Goal: Ask a question: Seek information or help from site administrators or community

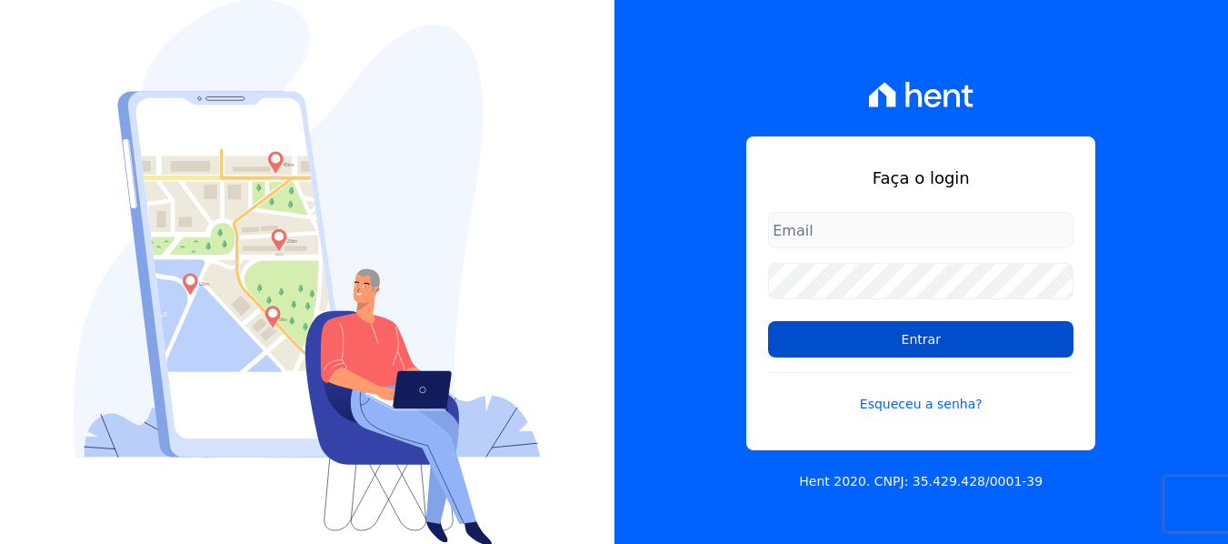
type input "[EMAIL_ADDRESS][DOMAIN_NAME]"
click at [838, 338] on input "Entrar" at bounding box center [920, 339] width 305 height 36
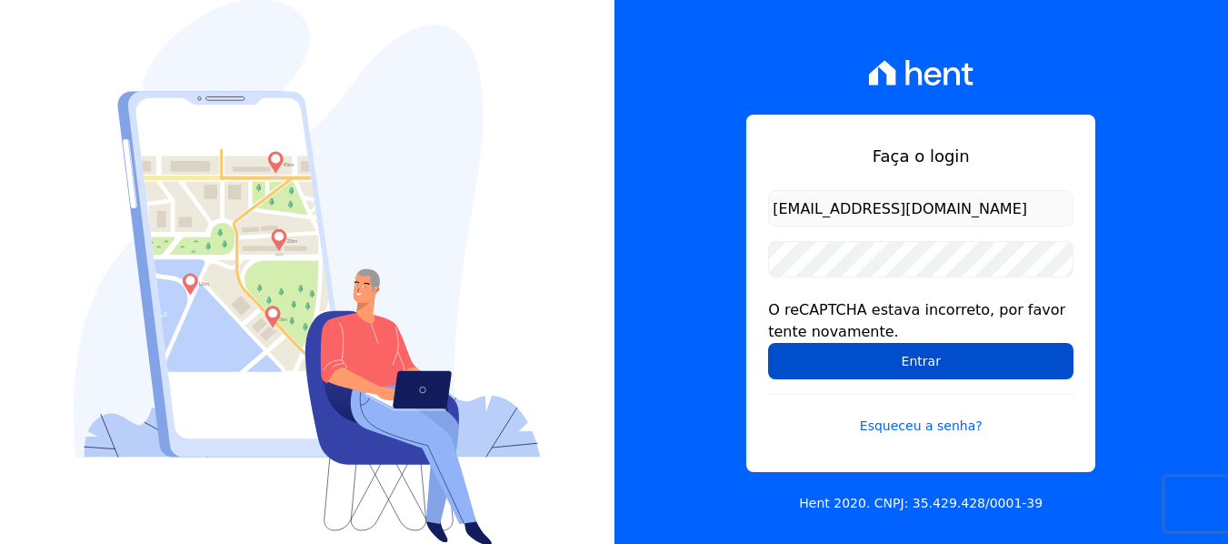
click at [989, 370] on input "Entrar" at bounding box center [920, 361] width 305 height 36
click at [989, 368] on input "Entrar" at bounding box center [920, 361] width 305 height 36
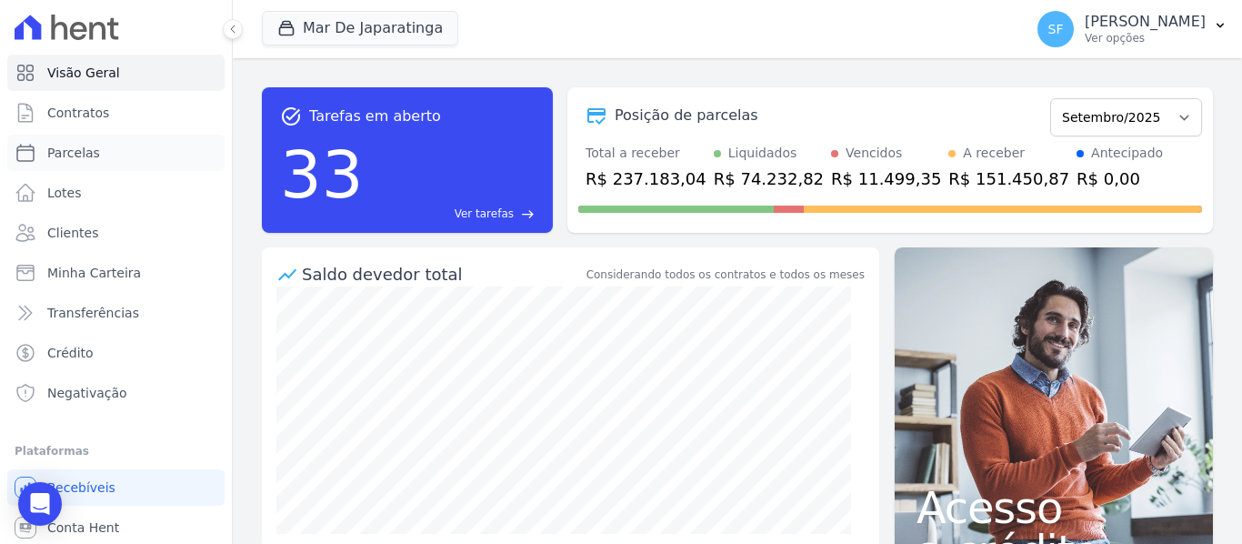
drag, startPoint x: 80, startPoint y: 157, endPoint x: 437, endPoint y: 177, distance: 357.8
click at [80, 157] on span "Parcelas" at bounding box center [73, 153] width 53 height 18
select select
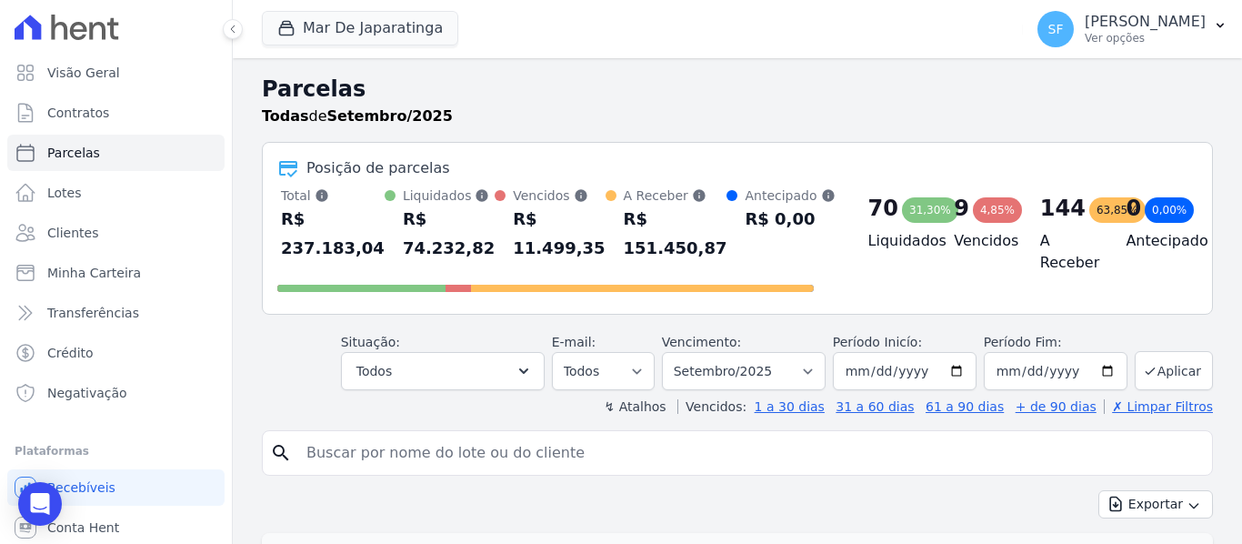
click at [454, 443] on input "search" at bounding box center [749, 453] width 909 height 36
type input "magno"
select select
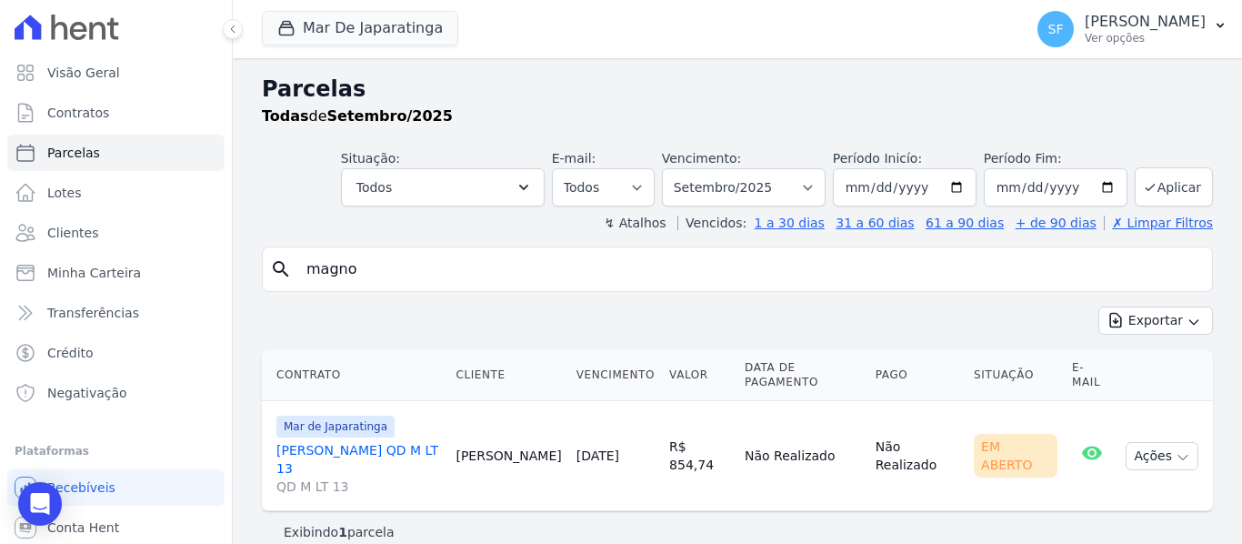
click at [415, 455] on link "MAGNO VERGILIO FARIA QD M LT 13 QD M LT 13" at bounding box center [358, 468] width 165 height 55
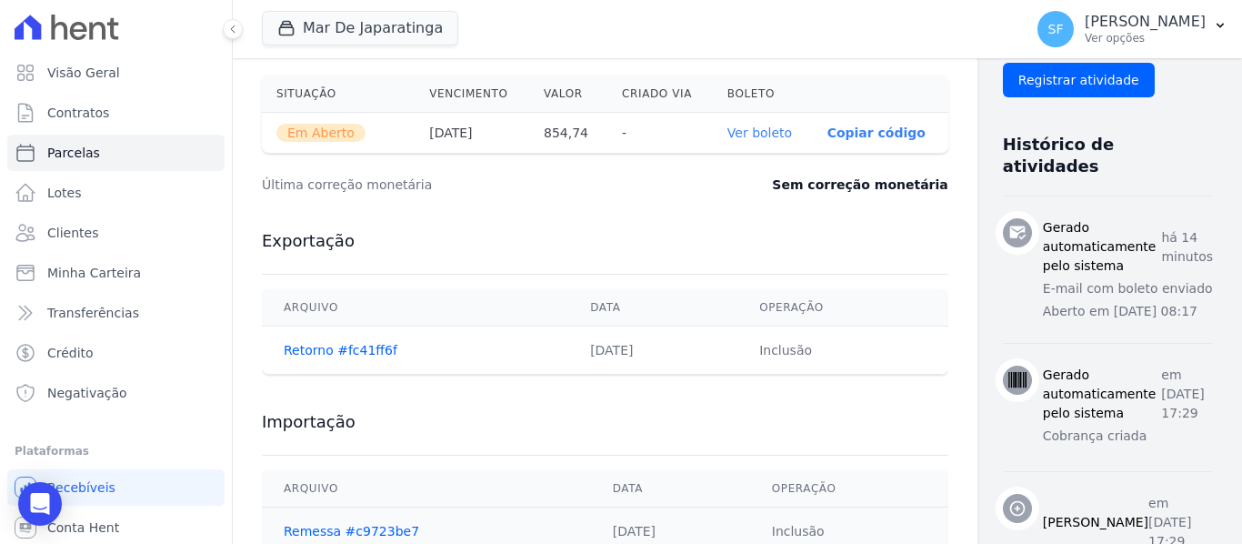
scroll to position [611, 0]
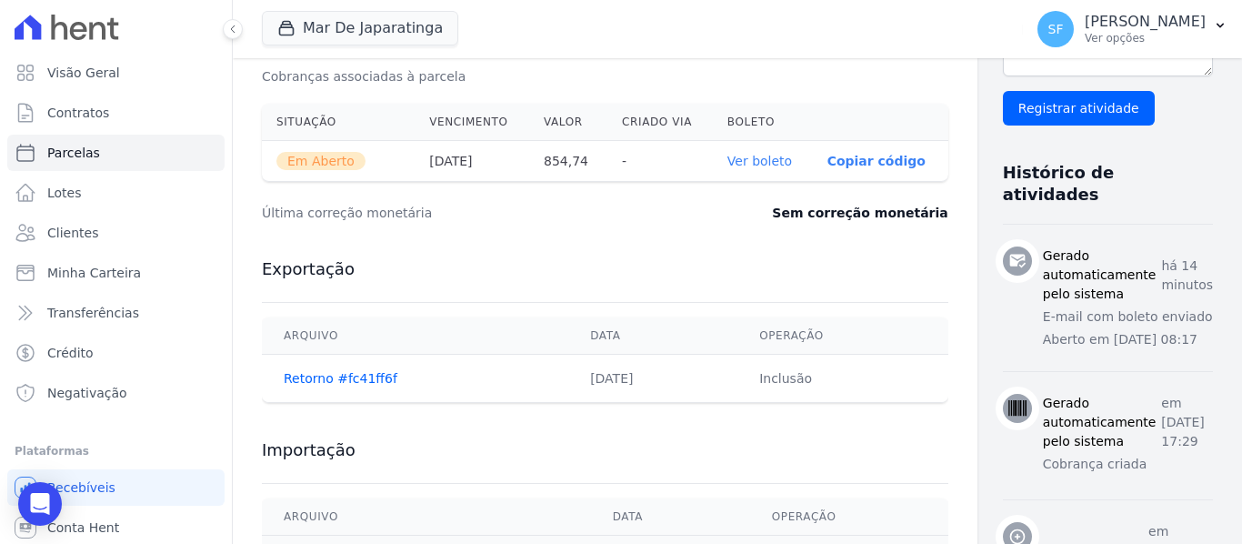
click at [727, 166] on link "Ver boleto" at bounding box center [759, 161] width 65 height 15
click at [333, 164] on span "Em Aberto" at bounding box center [320, 161] width 89 height 18
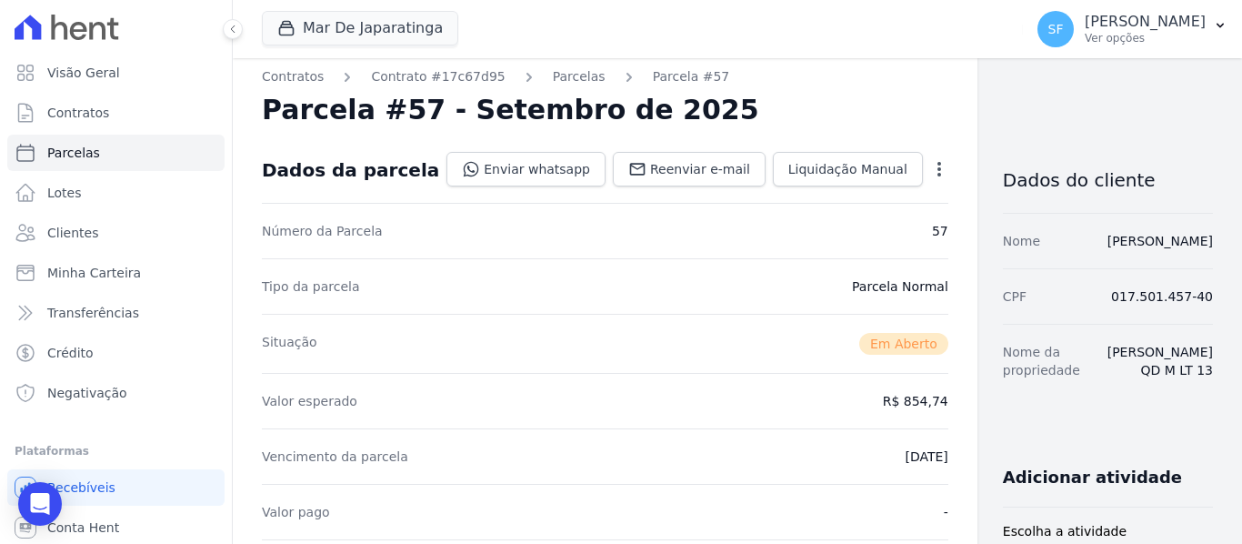
scroll to position [0, 0]
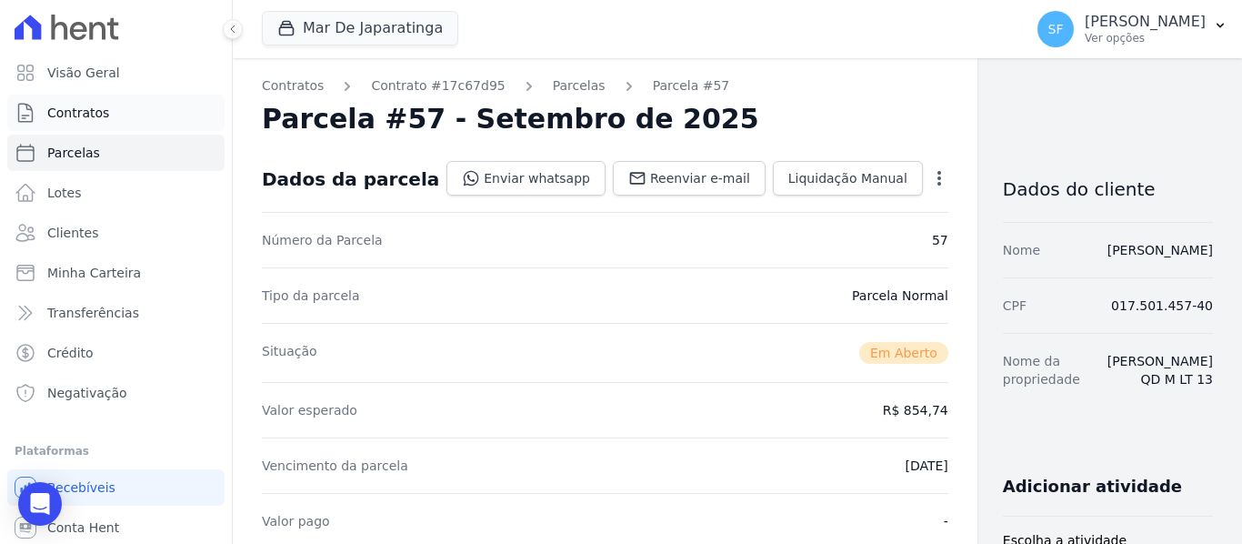
click at [96, 108] on span "Contratos" at bounding box center [78, 113] width 62 height 18
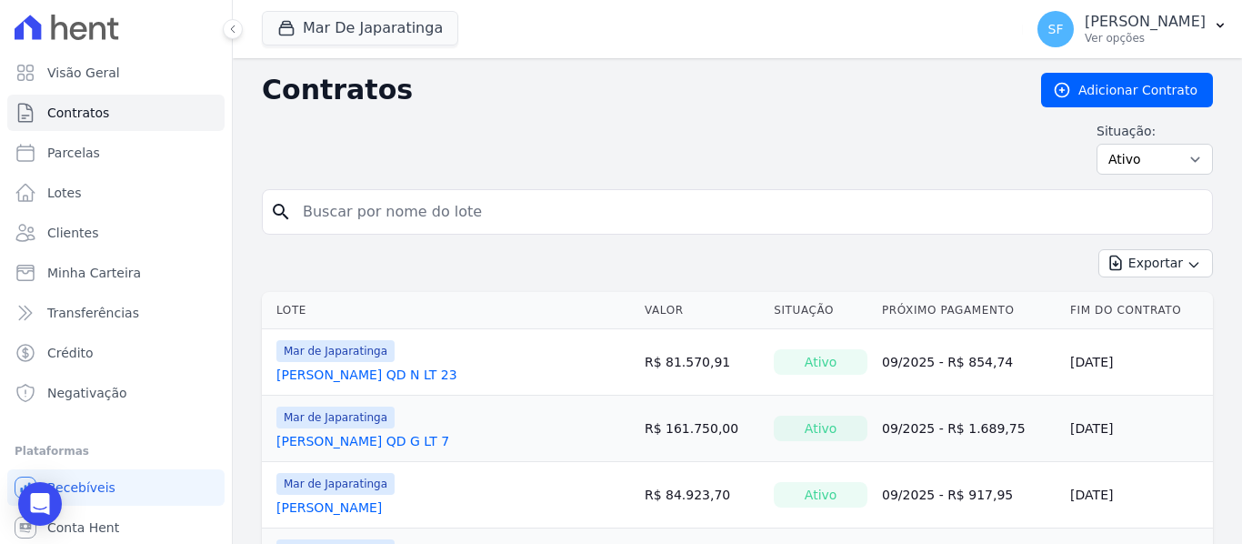
click at [485, 203] on input "search" at bounding box center [748, 212] width 913 height 36
type input "magno"
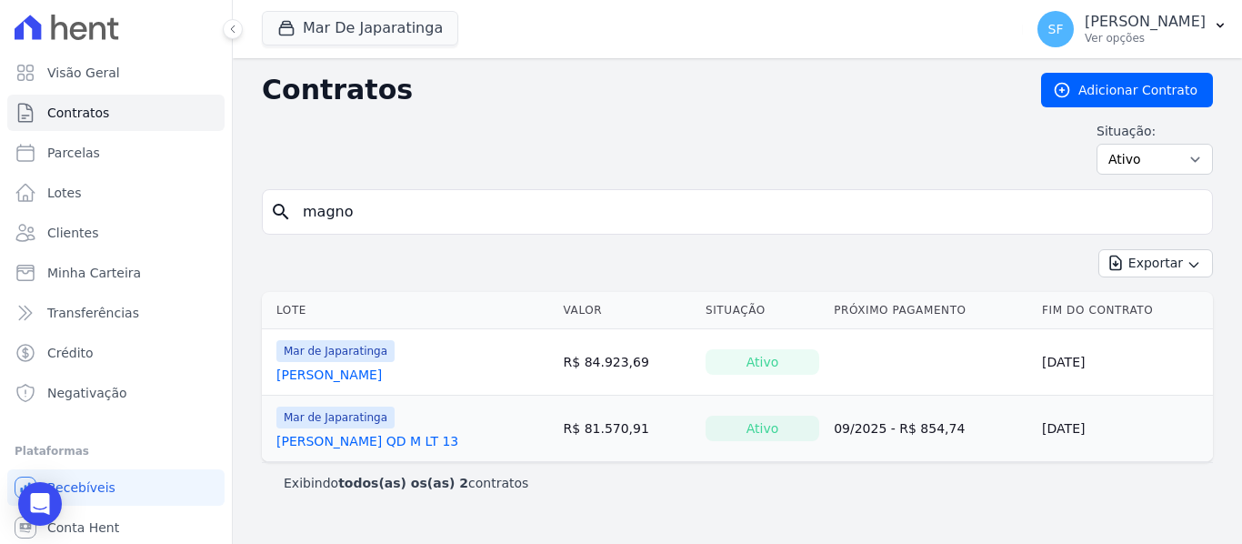
click at [395, 437] on link "MAGNO VERGILIO FARIA QD M LT 13" at bounding box center [367, 441] width 182 height 18
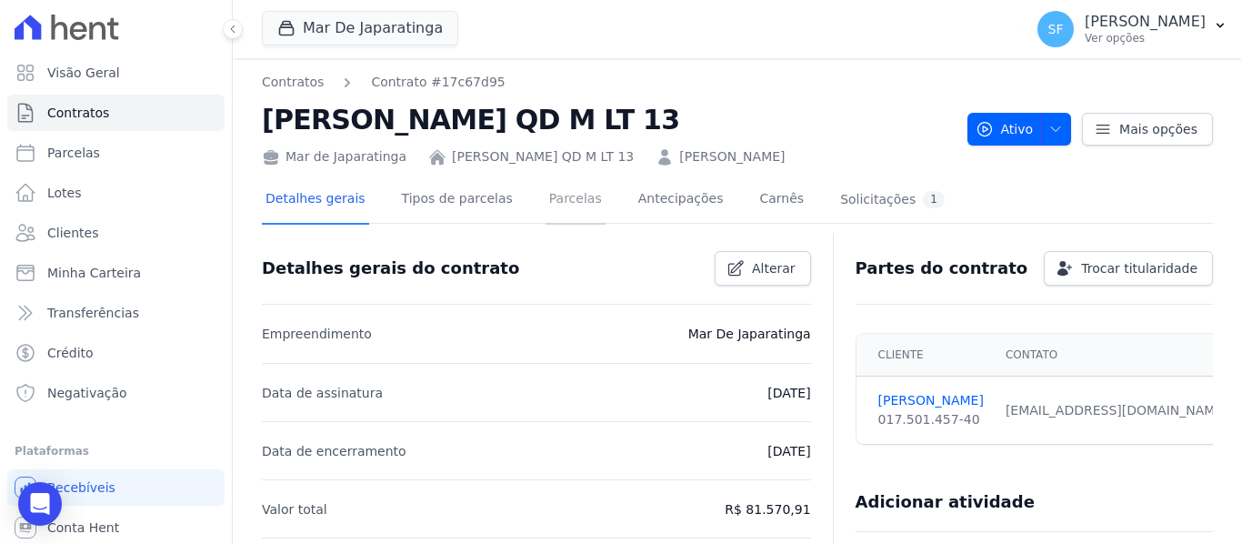
click at [561, 205] on link "Parcelas" at bounding box center [575, 200] width 60 height 48
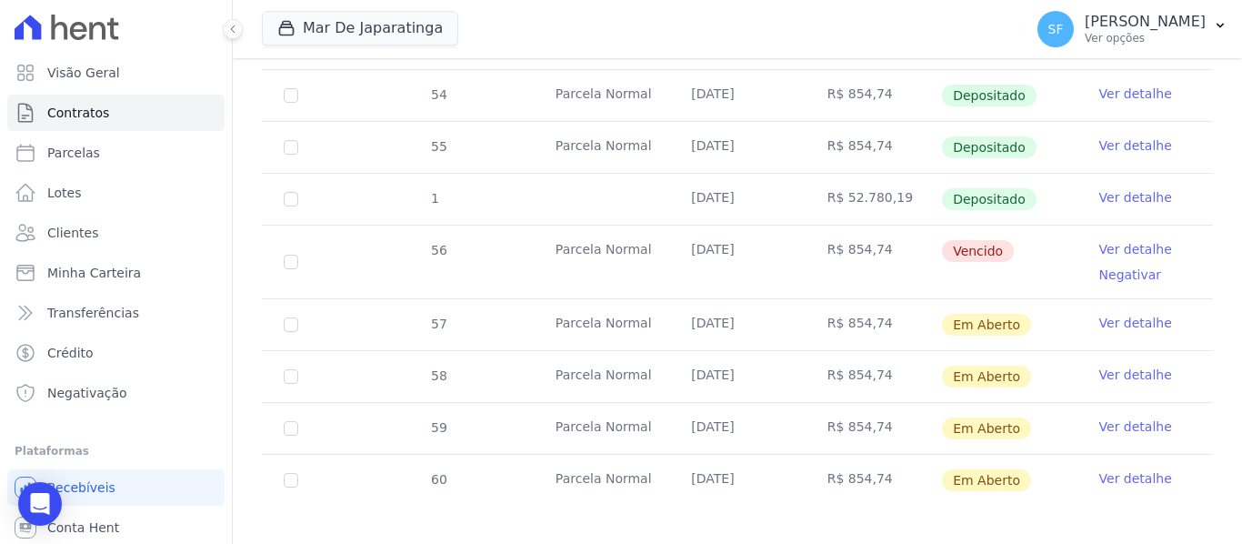
scroll to position [803, 0]
click at [1110, 238] on link "Ver detalhe" at bounding box center [1135, 247] width 73 height 18
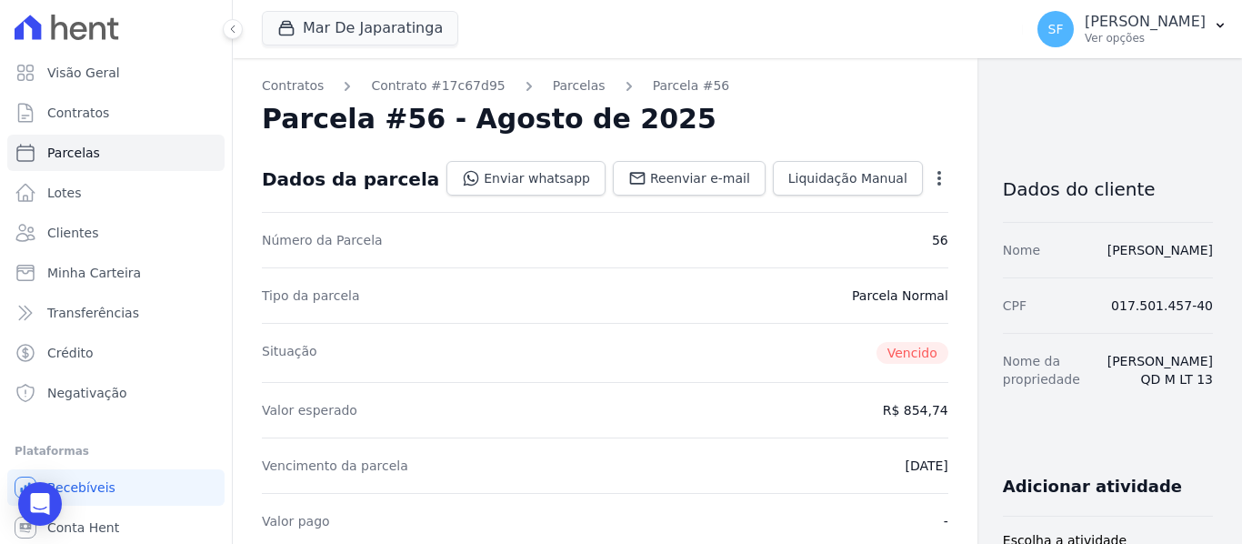
click at [930, 175] on icon "button" at bounding box center [939, 178] width 18 height 18
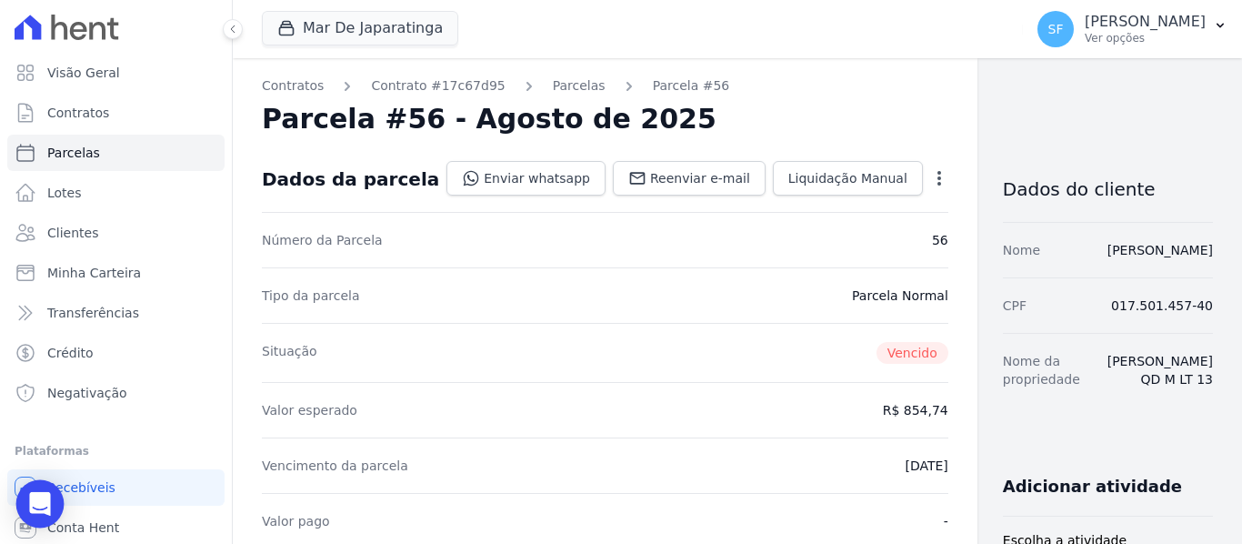
drag, startPoint x: 31, startPoint y: 514, endPoint x: 35, endPoint y: 505, distance: 9.8
click at [31, 510] on icon "Open Intercom Messenger" at bounding box center [40, 504] width 24 height 24
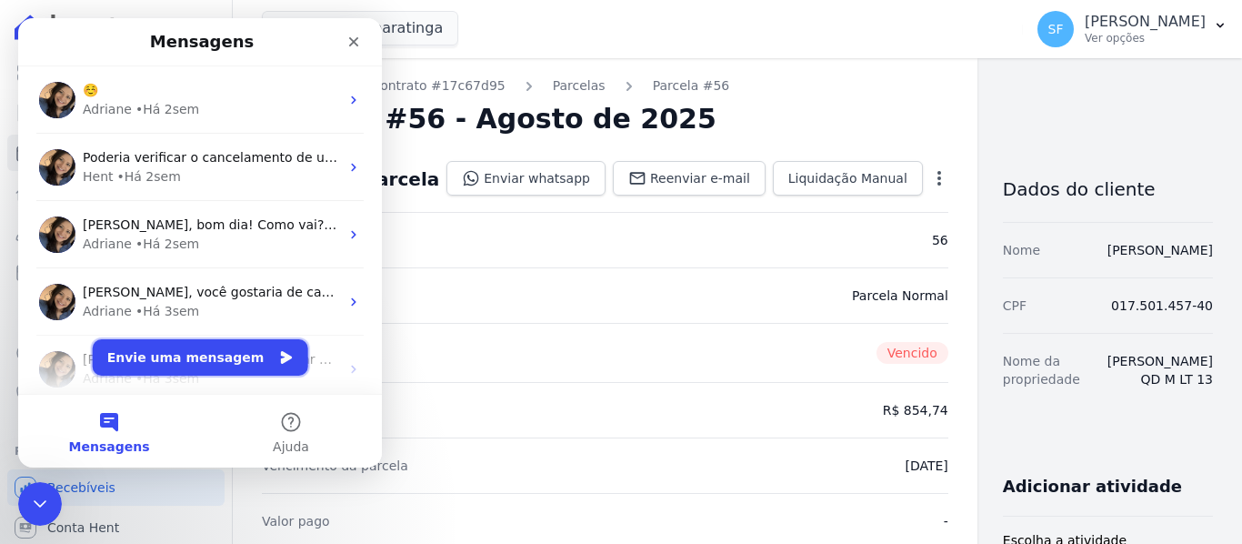
click at [211, 365] on button "Envie uma mensagem" at bounding box center [200, 357] width 215 height 36
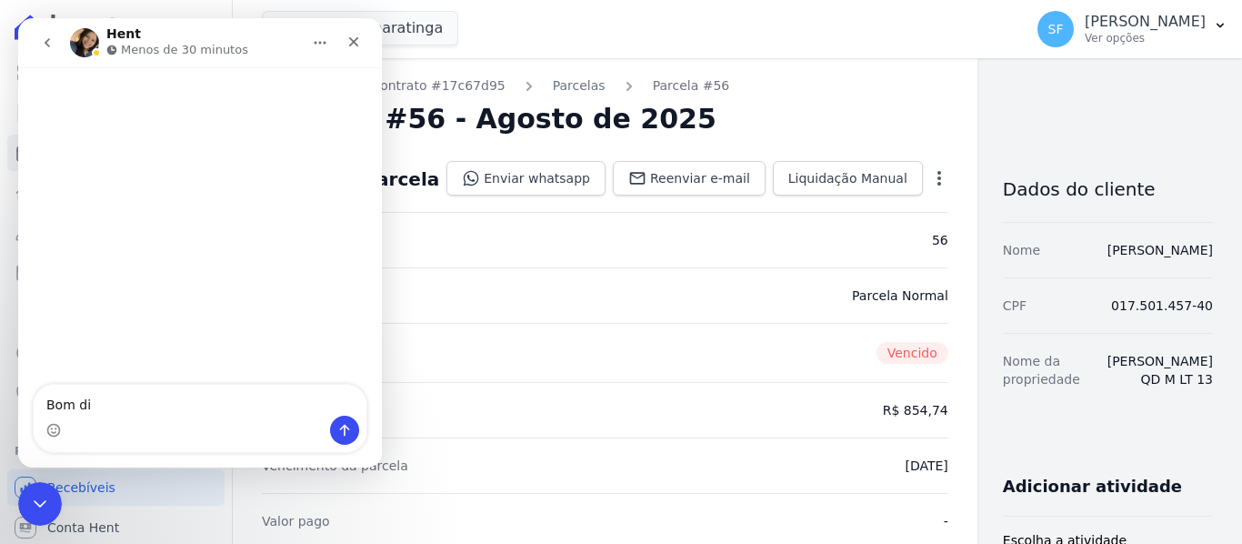
type textarea "Bom dia"
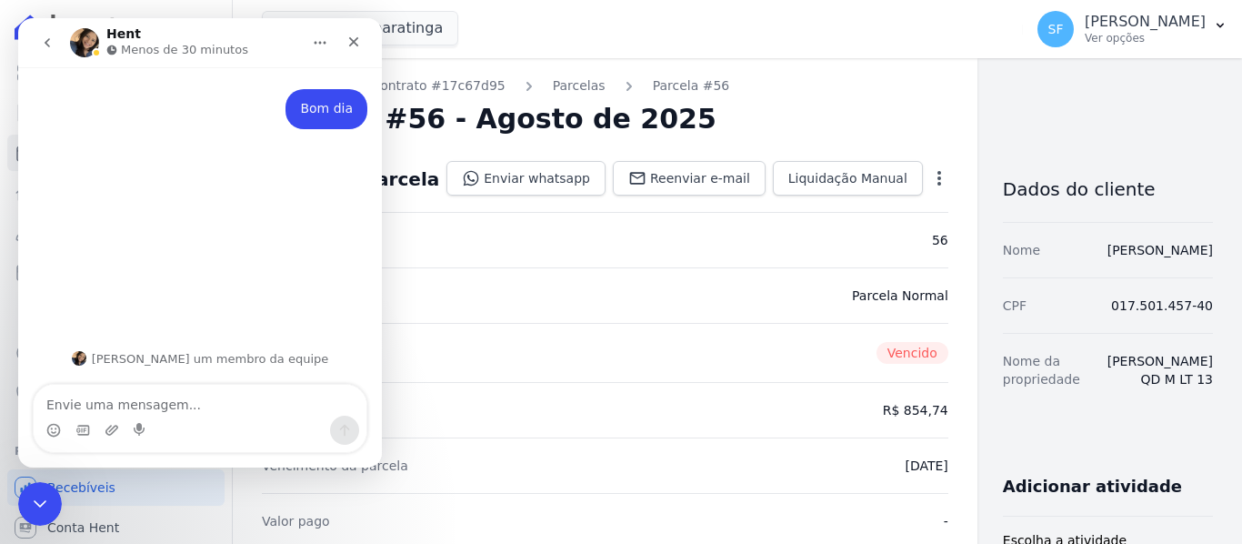
click at [472, 337] on div "Situação Vencido" at bounding box center [605, 352] width 686 height 59
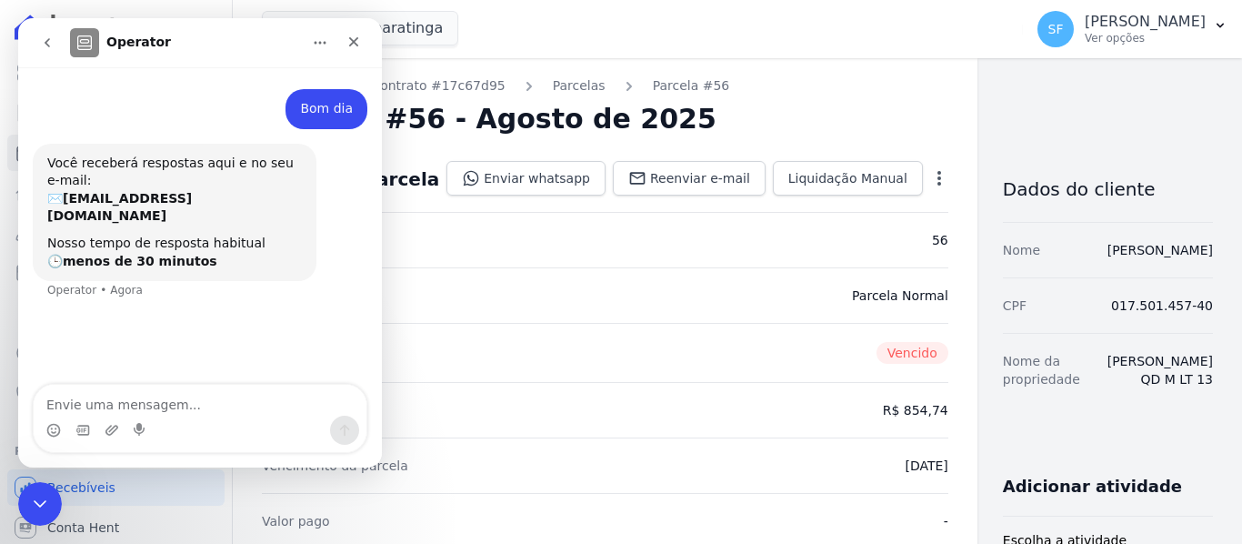
click at [322, 49] on icon "Início" at bounding box center [320, 42] width 15 height 15
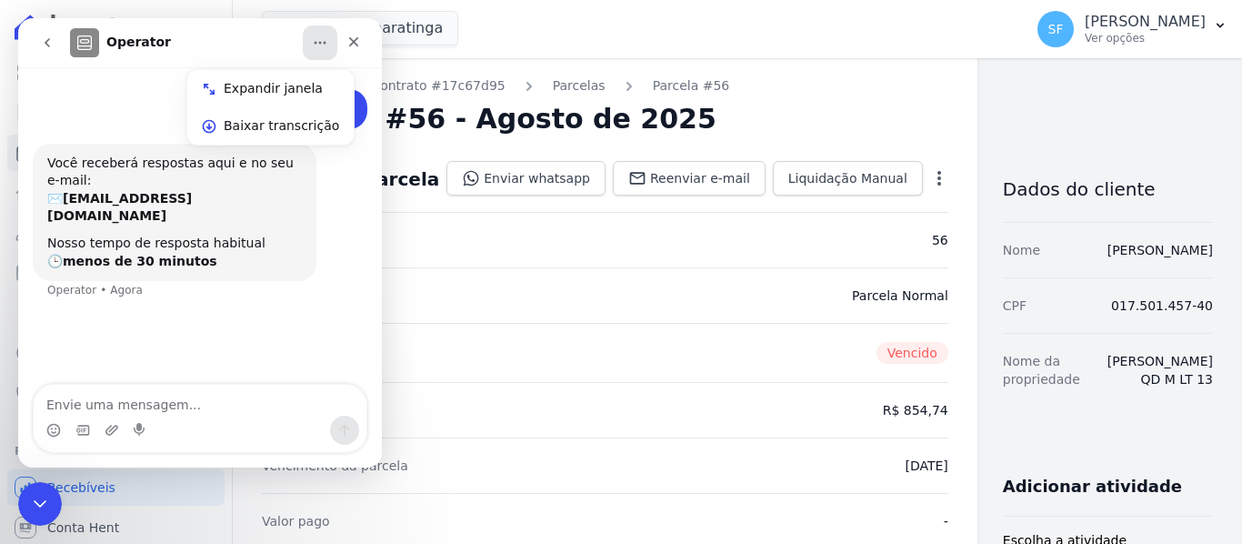
click at [655, 44] on div "Mar De Japaratinga Você possui apenas um empreendimento Aplicar" at bounding box center [639, 29] width 754 height 60
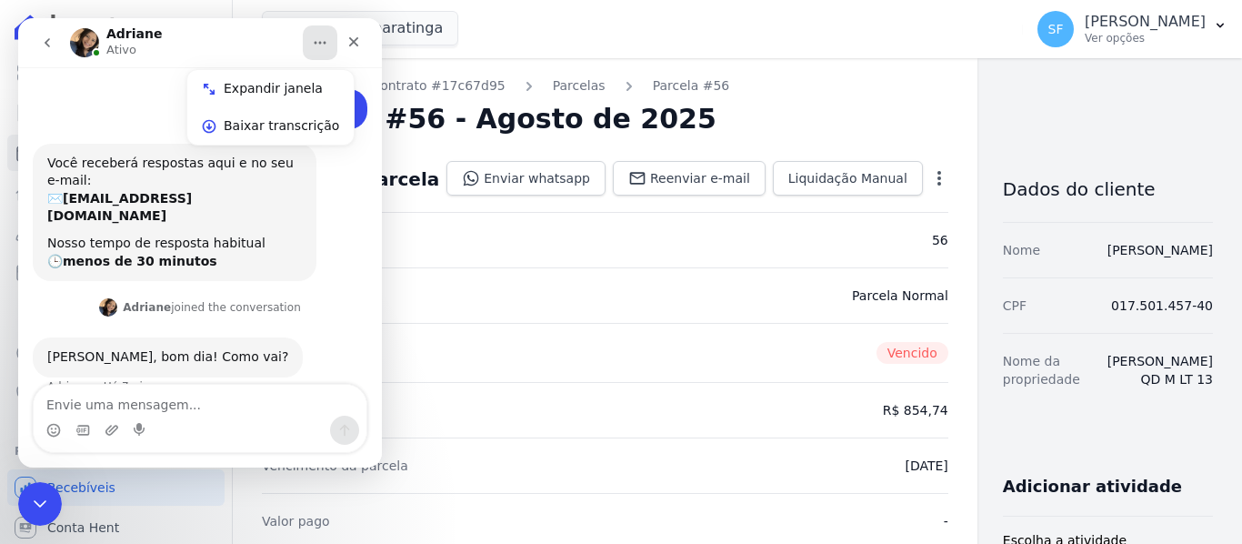
scroll to position [48, 0]
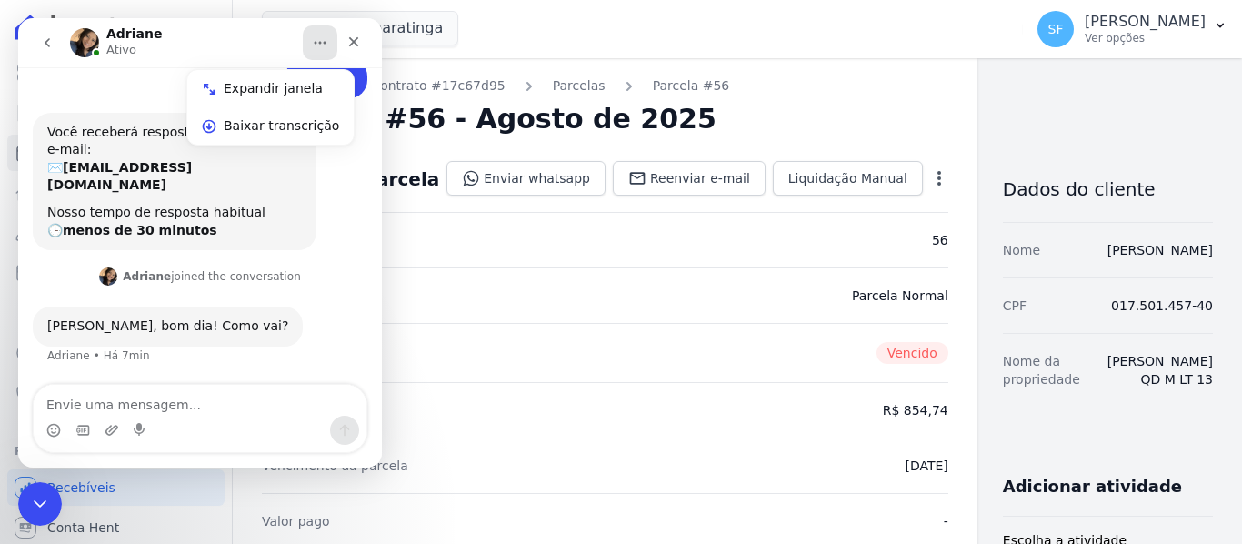
click at [164, 424] on div "Messenger da Intercom" at bounding box center [200, 429] width 333 height 29
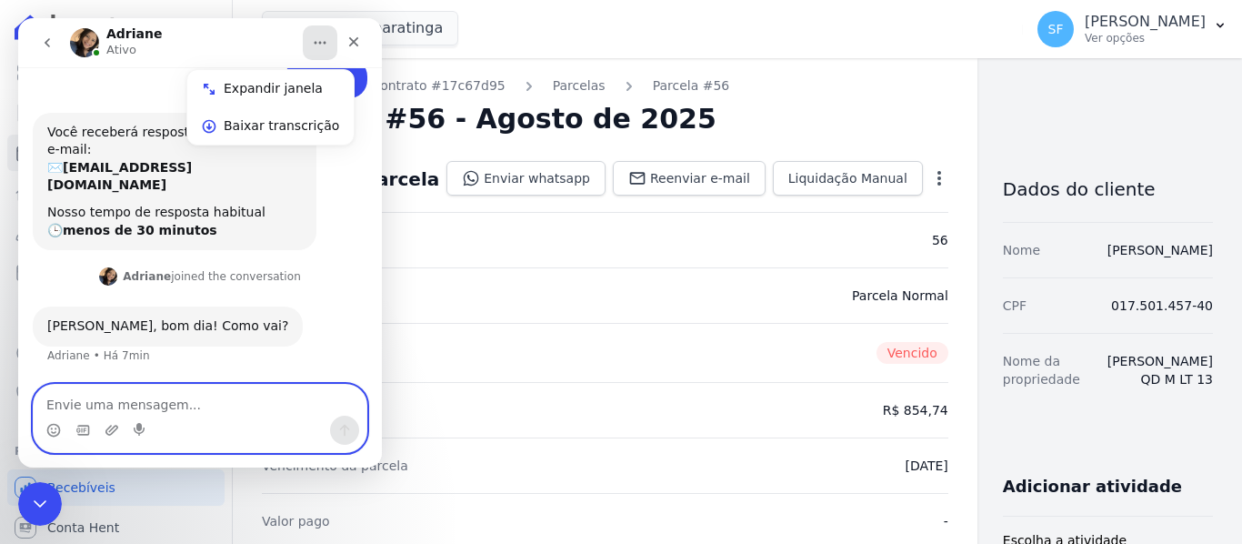
click at [159, 404] on textarea "Envie uma mensagem..." at bounding box center [200, 400] width 333 height 31
click at [157, 401] on textarea "Envie uma mensagem..." at bounding box center [200, 400] width 333 height 31
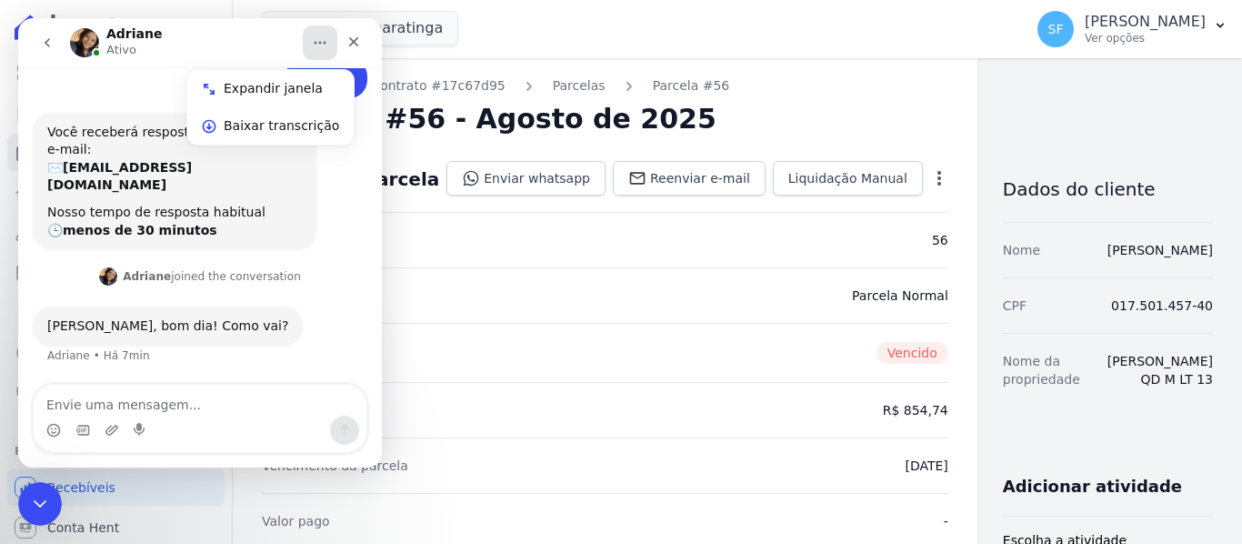
click at [183, 416] on div "Messenger da Intercom" at bounding box center [200, 429] width 333 height 29
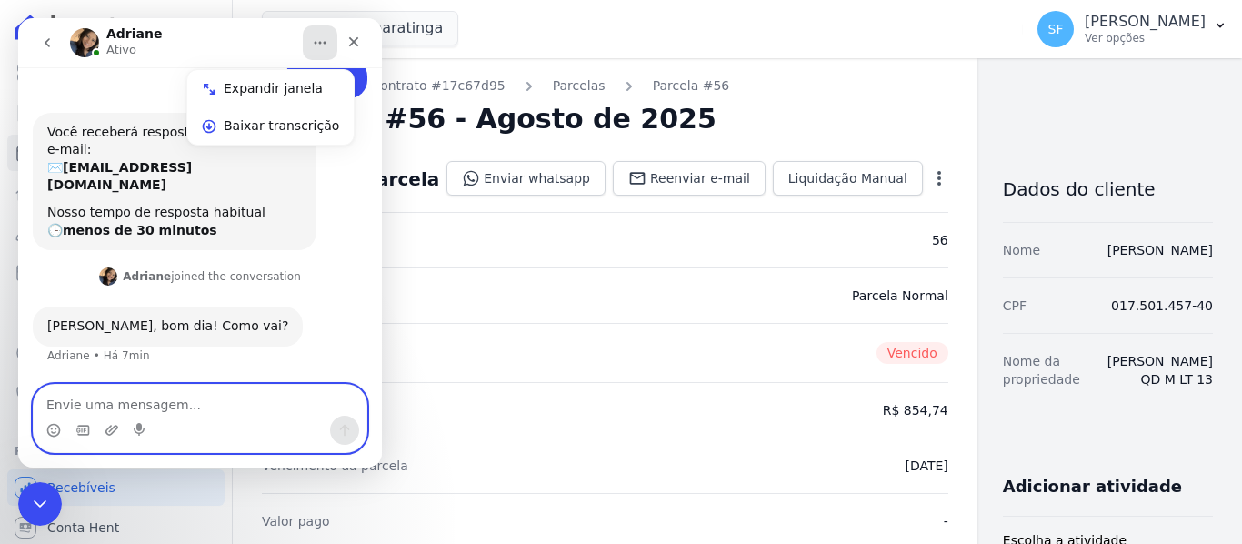
click at [186, 402] on textarea "Envie uma mensagem..." at bounding box center [200, 400] width 333 height 31
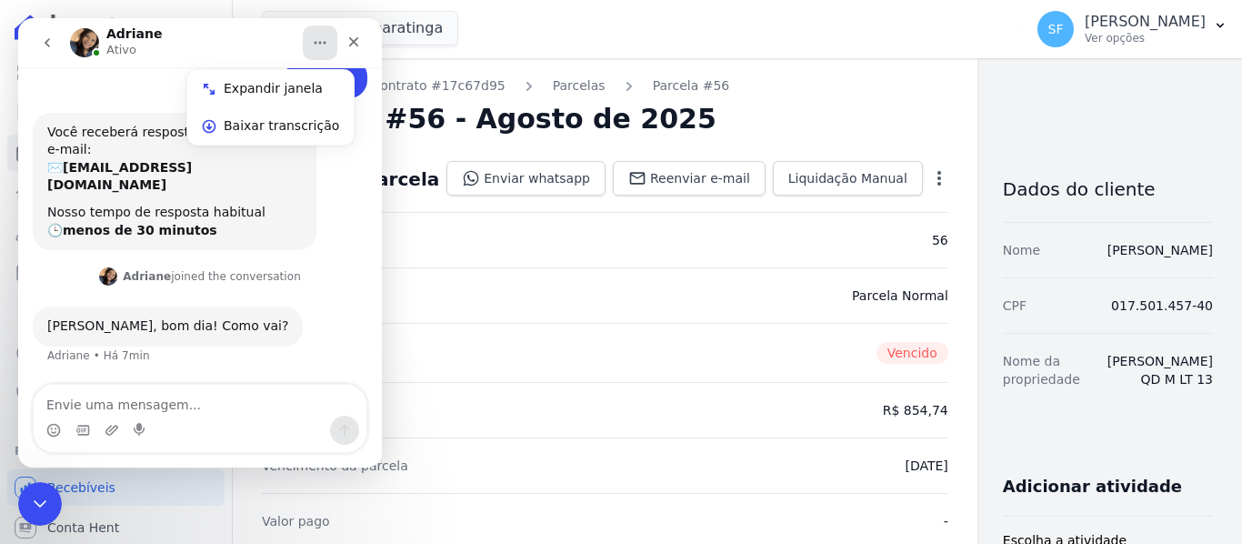
click at [335, 270] on div "Adriane joined the conversation 08:32" at bounding box center [200, 278] width 335 height 27
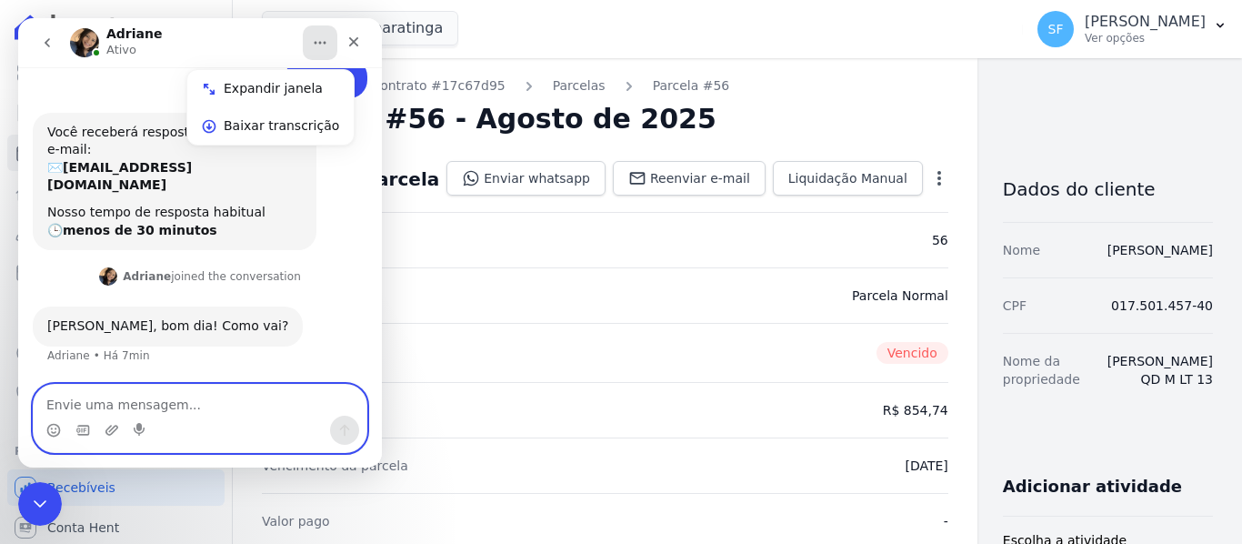
click at [178, 415] on textarea "Envie uma mensagem..." at bounding box center [200, 400] width 333 height 31
click at [131, 403] on textarea "Envie uma mensagem..." at bounding box center [200, 400] width 333 height 31
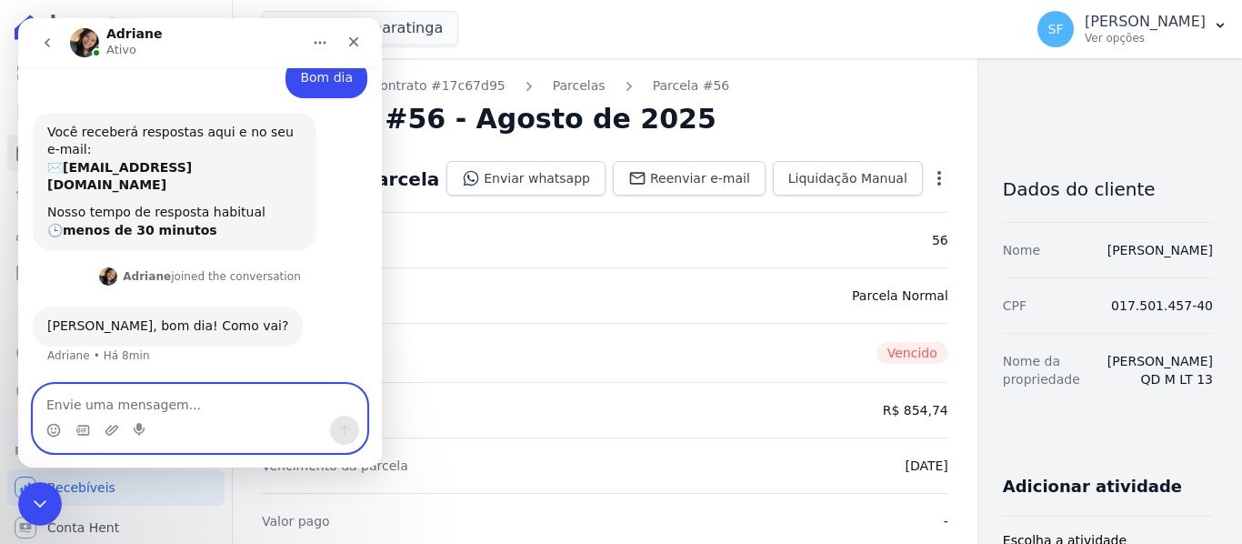
scroll to position [42, 0]
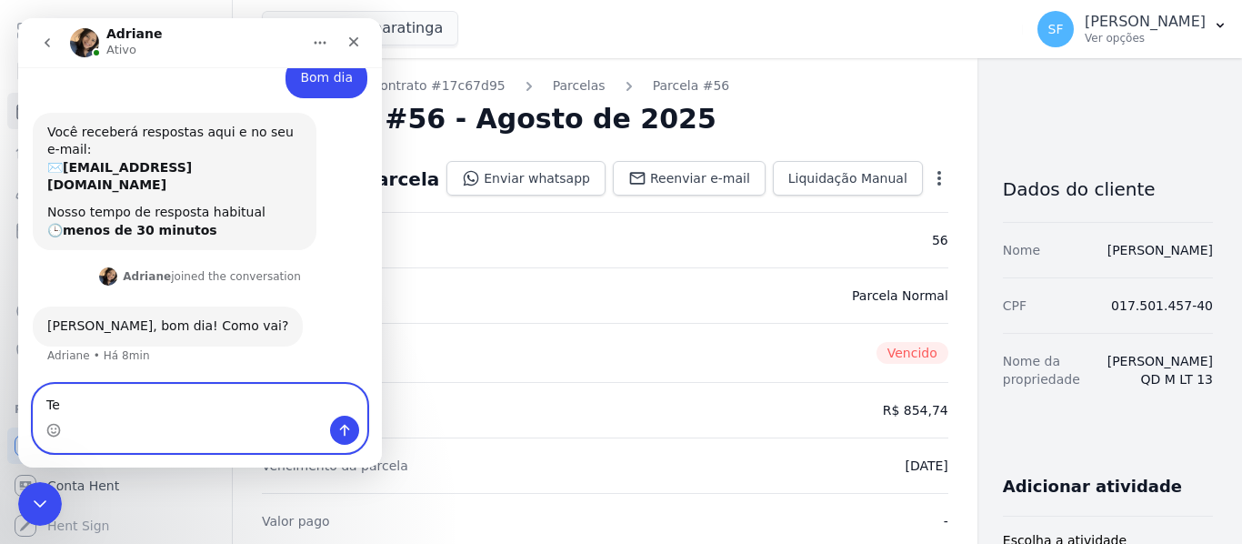
type textarea "T"
type textarea "Um cliente fez a quitação"
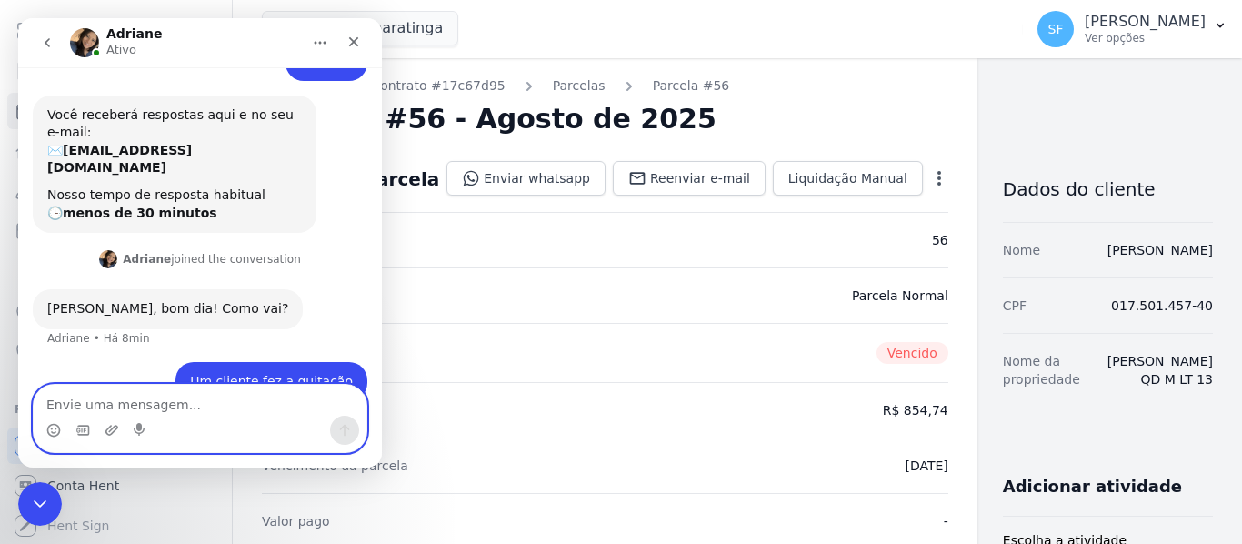
scroll to position [103, 0]
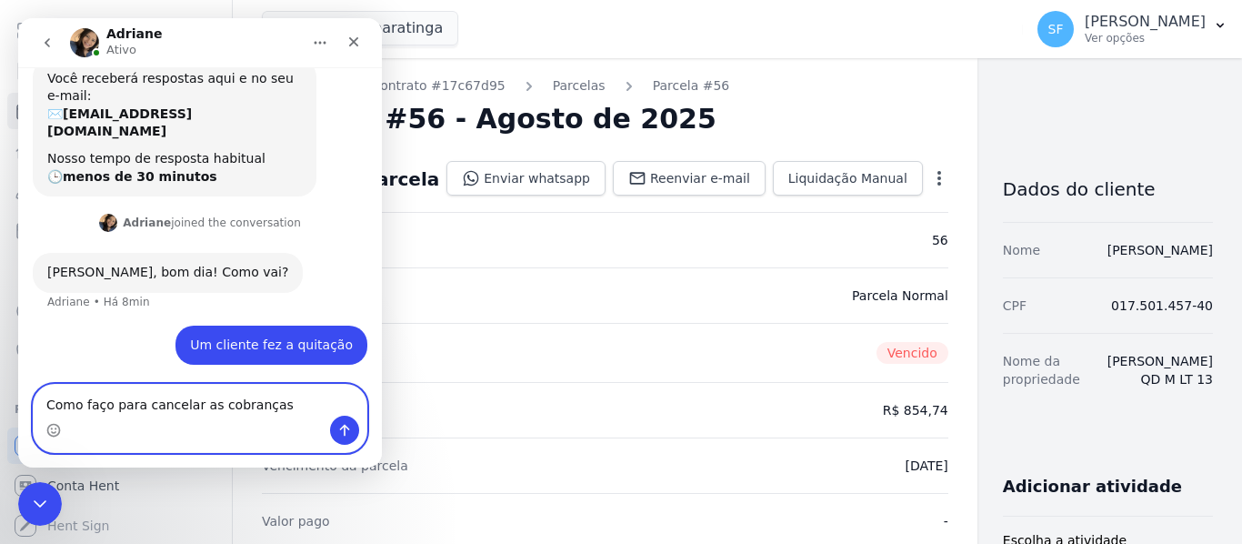
type textarea "Como faço para cancelar as cobranças?"
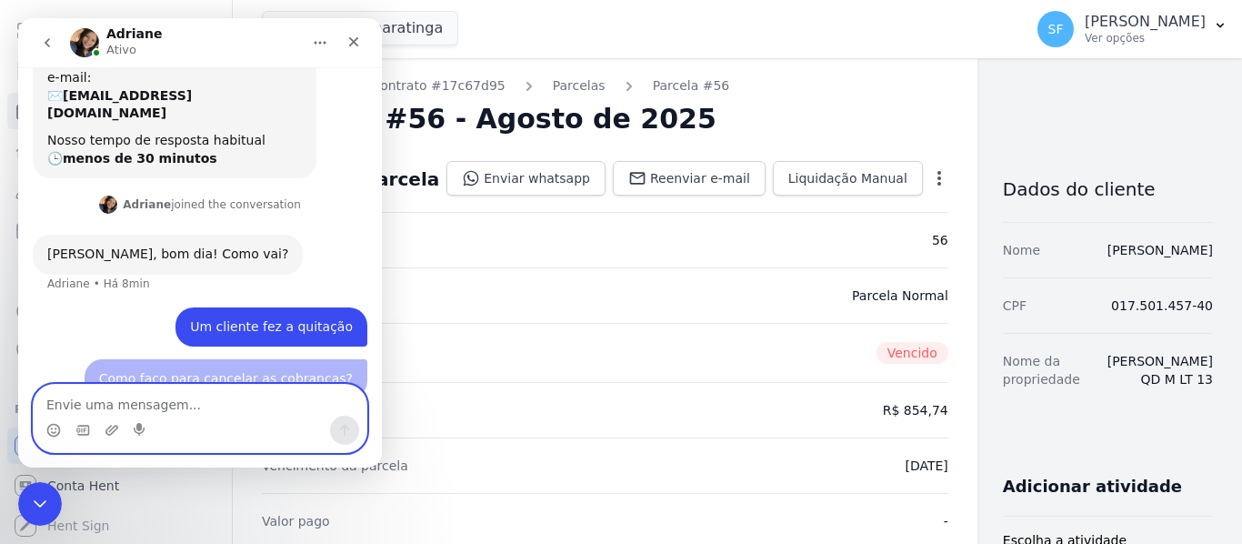
scroll to position [145, 0]
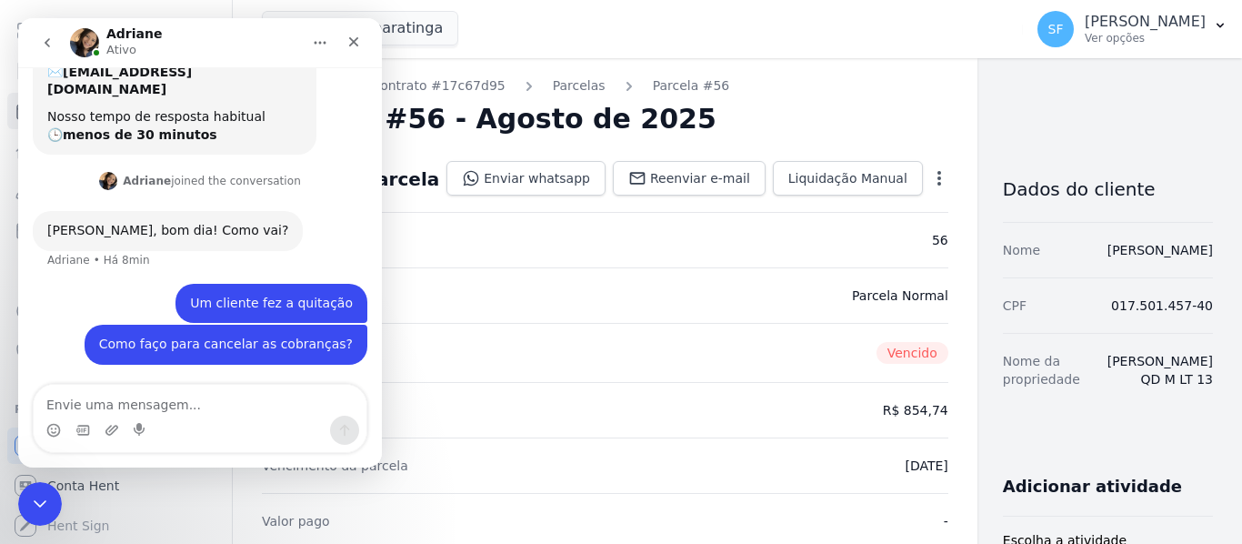
click at [495, 408] on div "Valor esperado R$ 854,74" at bounding box center [605, 409] width 686 height 55
click at [531, 300] on div "Tipo da parcela Parcela Normal" at bounding box center [605, 294] width 686 height 55
drag, startPoint x: 604, startPoint y: 372, endPoint x: 572, endPoint y: 360, distance: 33.9
click at [596, 377] on div "Situação Vencido" at bounding box center [605, 352] width 686 height 59
click at [579, 393] on div "Valor esperado R$ 854,74" at bounding box center [605, 409] width 686 height 55
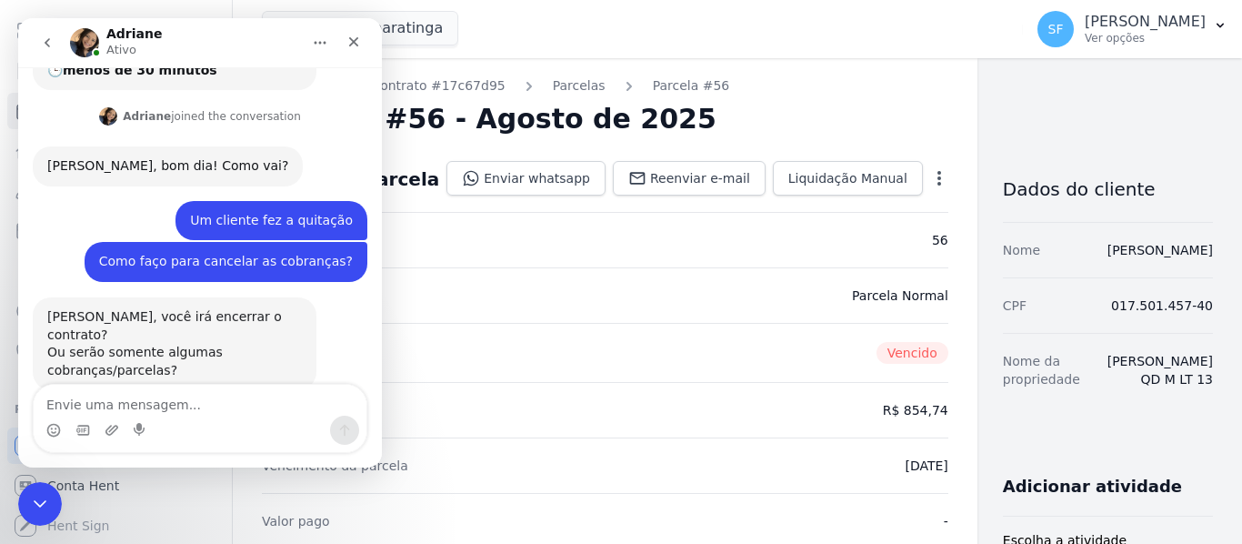
scroll to position [234, 0]
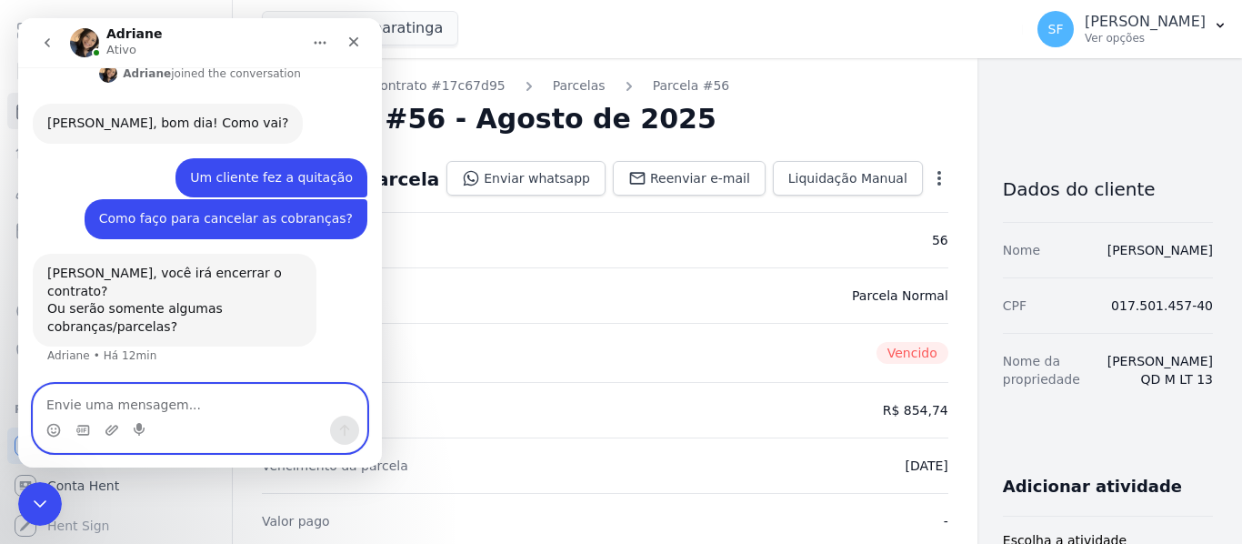
click at [173, 405] on textarea "Envie uma mensagem..." at bounding box center [200, 400] width 333 height 31
type textarea "E"
type textarea "O"
type textarea "Esse contrato será transferido para outro cliente"
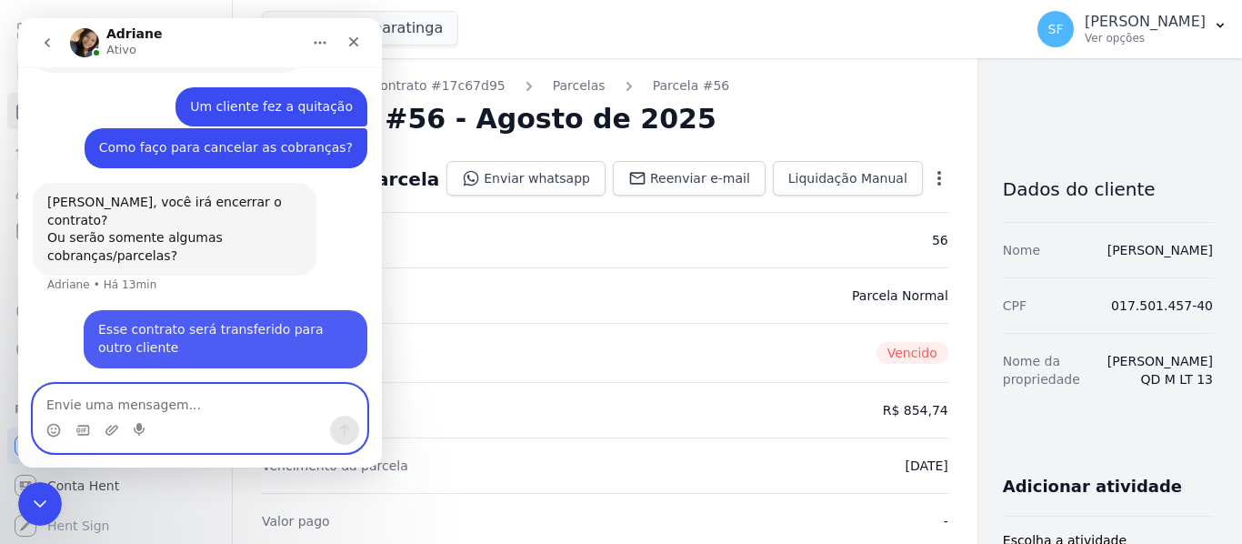
scroll to position [306, 0]
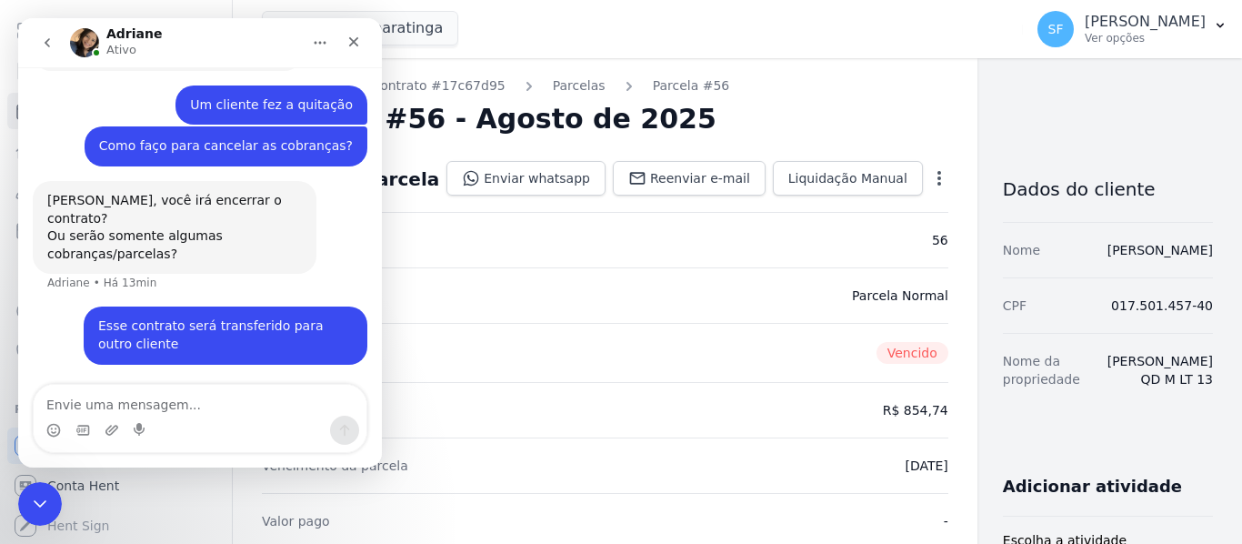
click at [303, 332] on div "Esse contrato será transferido para outro cliente" at bounding box center [225, 334] width 255 height 35
drag, startPoint x: 303, startPoint y: 330, endPoint x: 207, endPoint y: 429, distance: 137.6
click at [199, 422] on div "Messenger da Intercom" at bounding box center [200, 429] width 333 height 29
click at [197, 419] on div "Messenger da Intercom" at bounding box center [200, 429] width 333 height 29
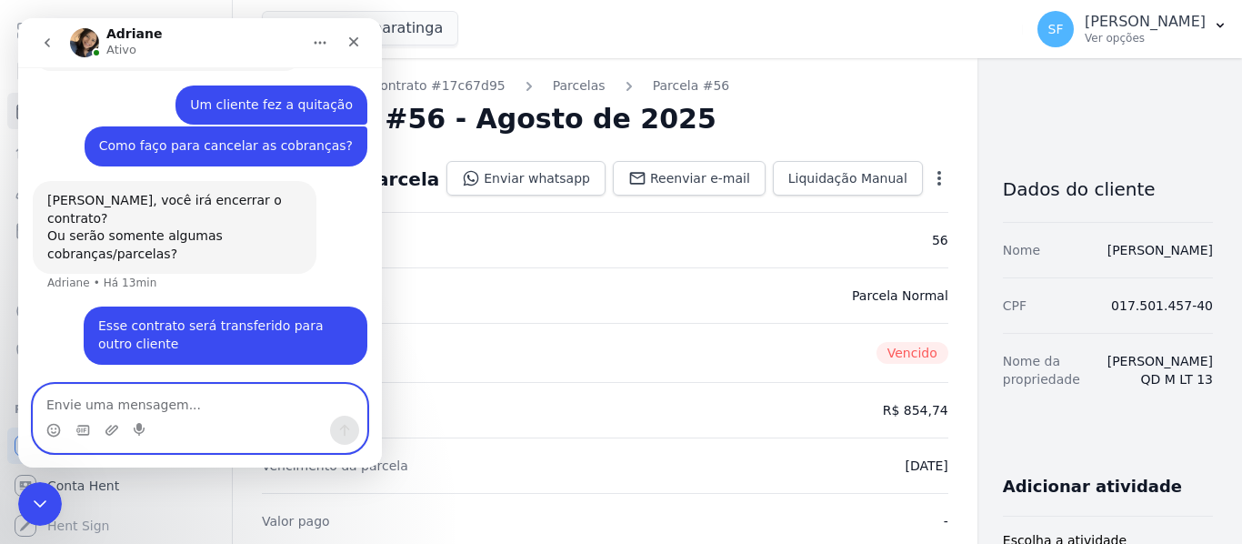
click at [146, 404] on textarea "Envie uma mensagem..." at bounding box center [200, 400] width 333 height 31
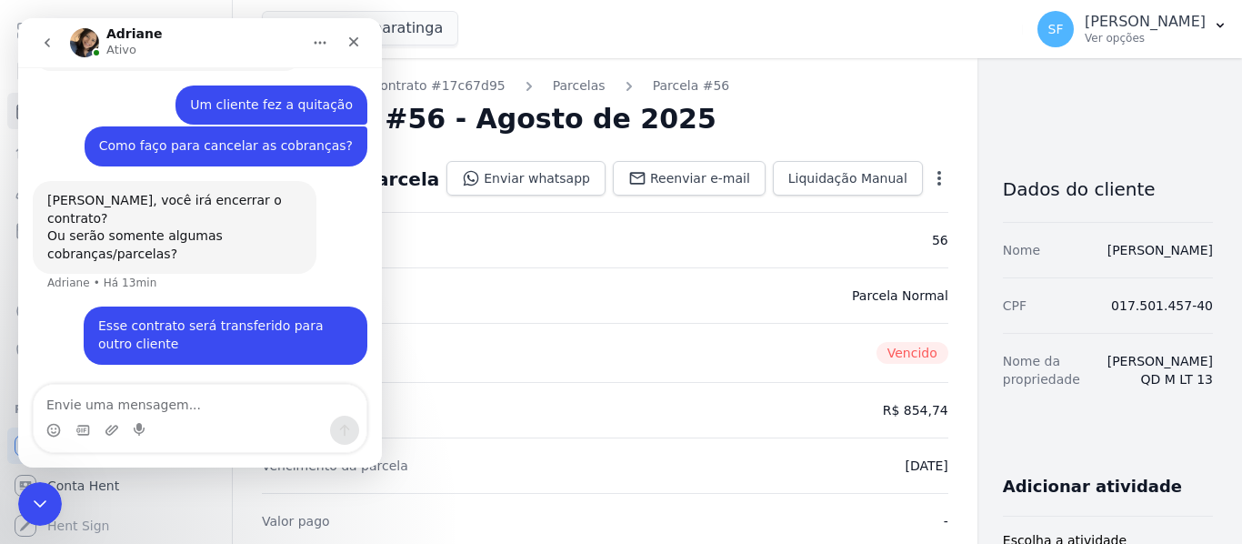
click at [315, 331] on div "Esse contrato será transferido para outro cliente" at bounding box center [225, 334] width 255 height 35
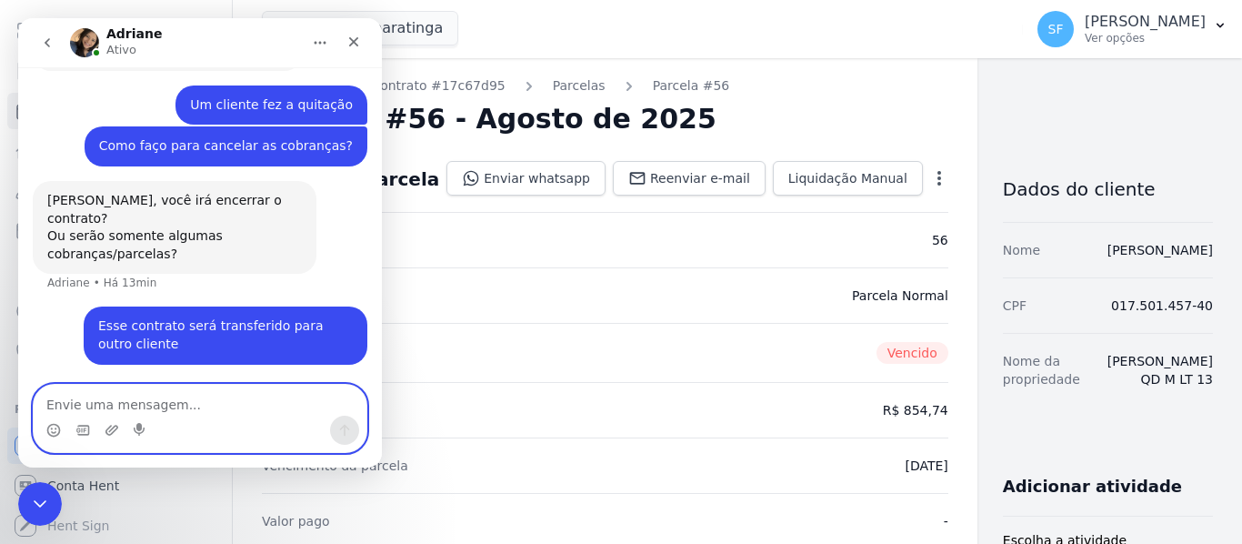
drag, startPoint x: 314, startPoint y: 332, endPoint x: 258, endPoint y: 389, distance: 79.7
click at [258, 389] on textarea "Envie uma mensagem..." at bounding box center [200, 400] width 333 height 31
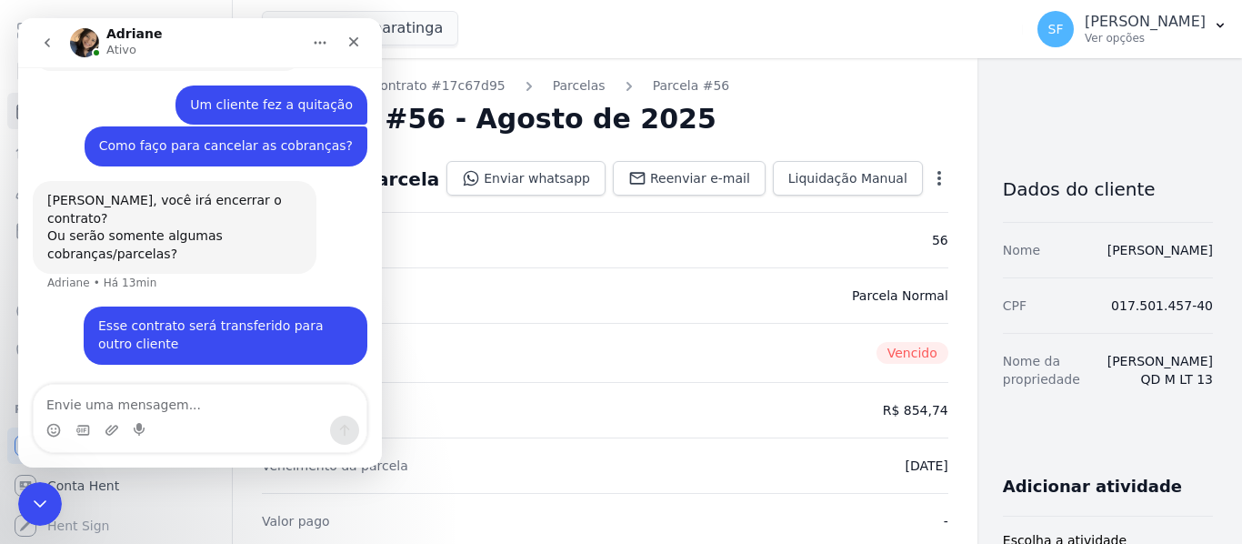
drag, startPoint x: 245, startPoint y: 342, endPoint x: 211, endPoint y: 422, distance: 86.8
click at [211, 422] on div "Messenger da Intercom" at bounding box center [200, 429] width 333 height 29
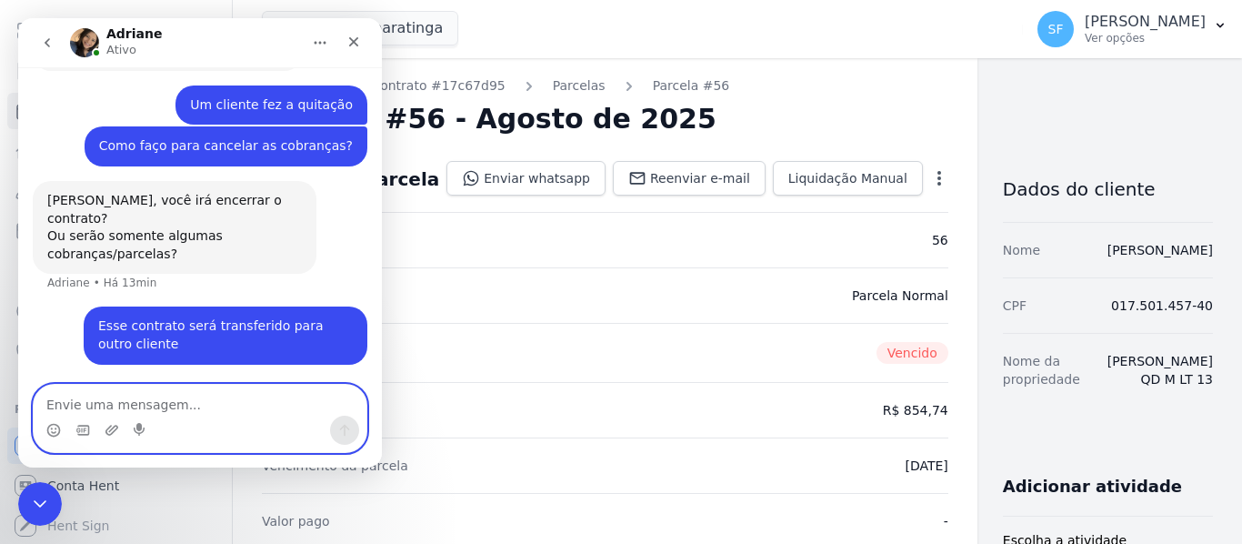
click at [202, 398] on textarea "Envie uma mensagem..." at bounding box center [200, 400] width 333 height 31
type textarea "e"
type textarea "Perdão"
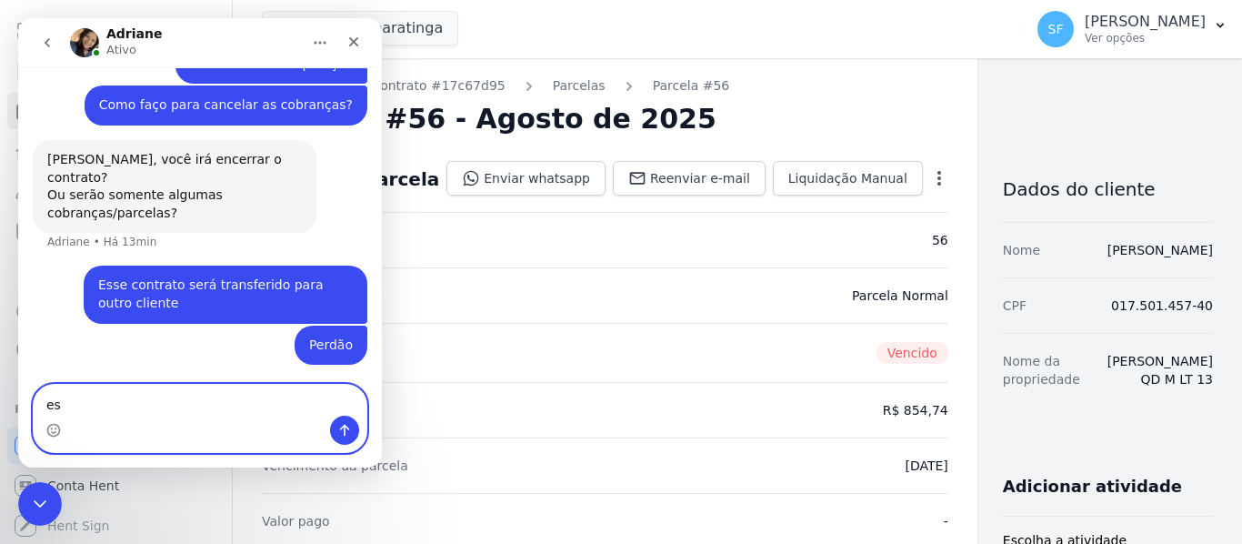
type textarea "e"
type textarea "Esse contrato será encerrado"
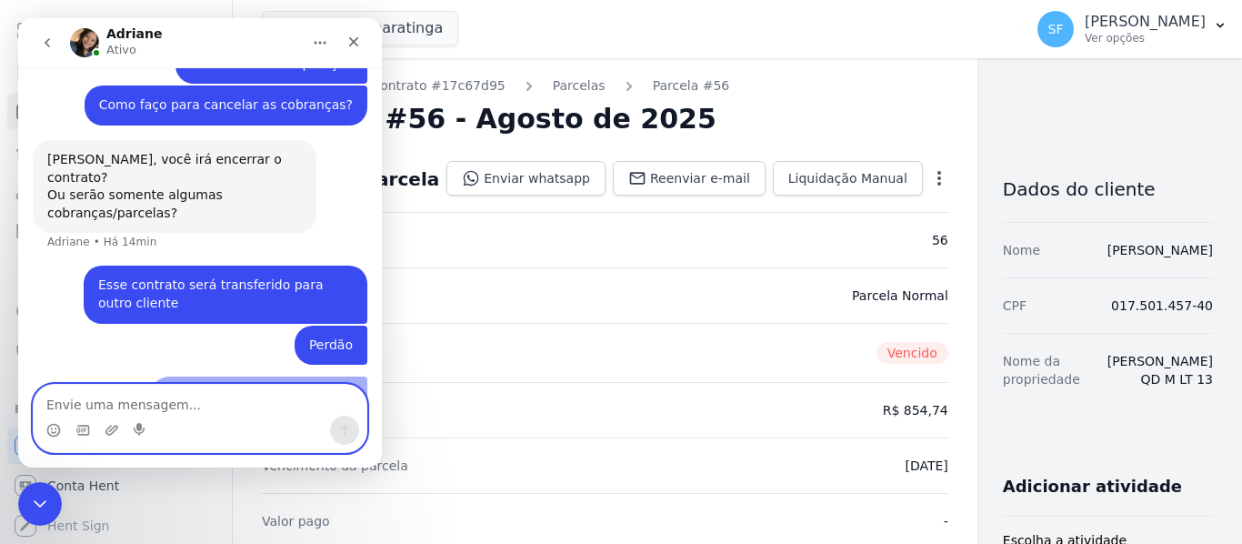
scroll to position [389, 0]
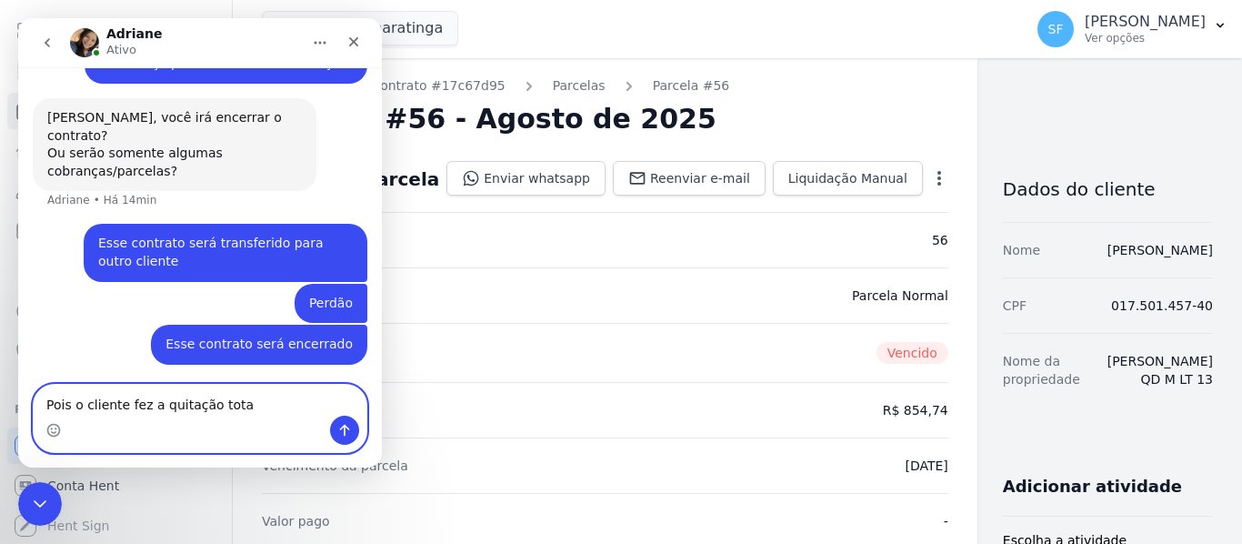
type textarea "Pois o cliente fez a quitação total"
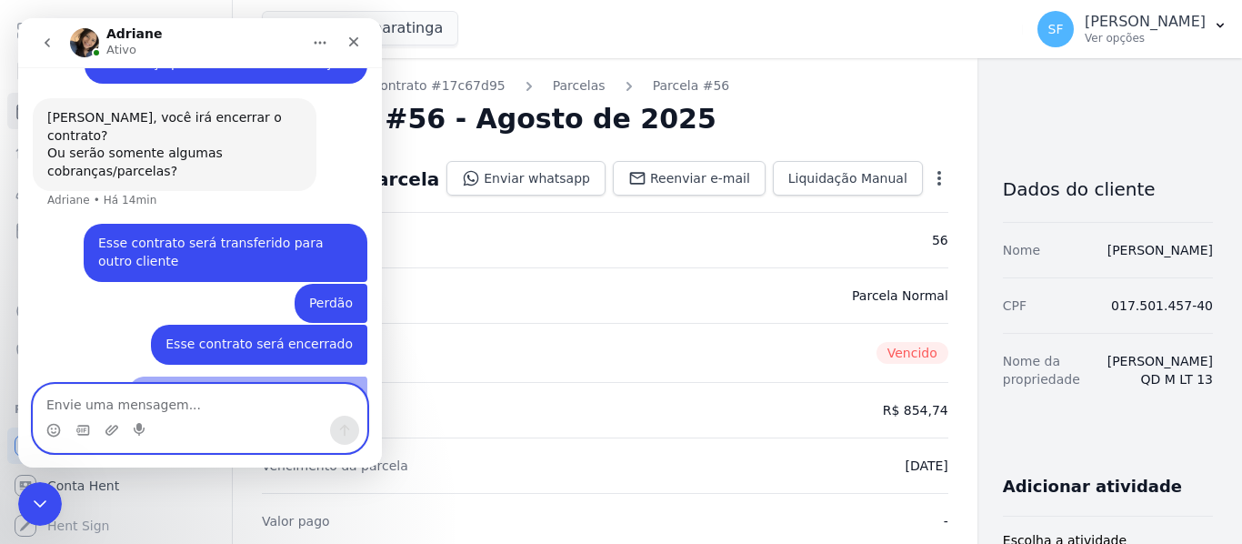
scroll to position [430, 0]
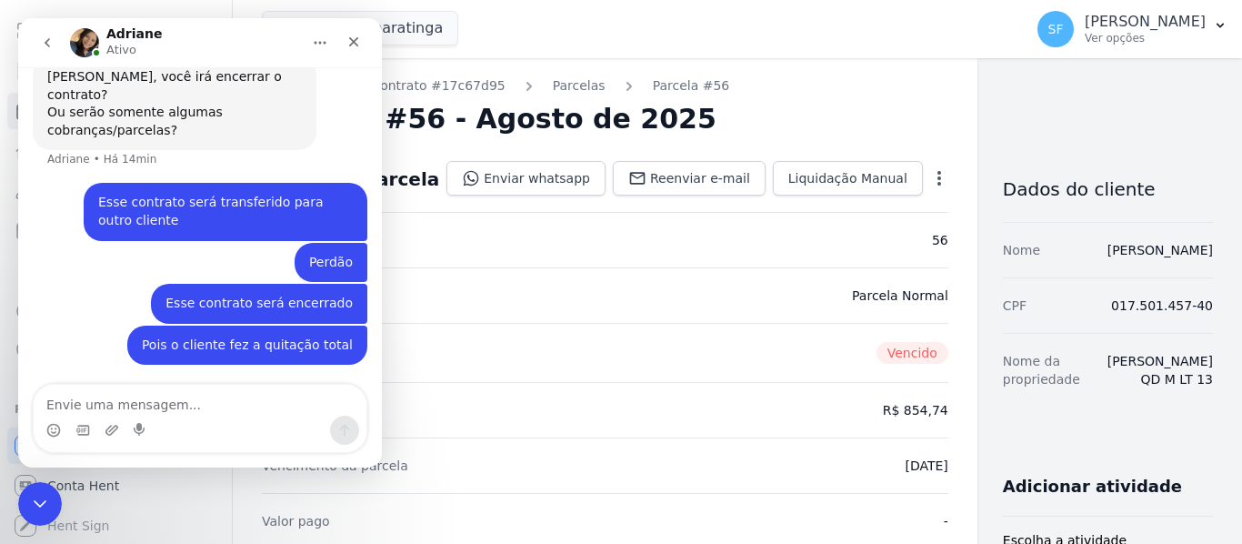
click at [513, 265] on div "Número da Parcela 56" at bounding box center [605, 239] width 686 height 55
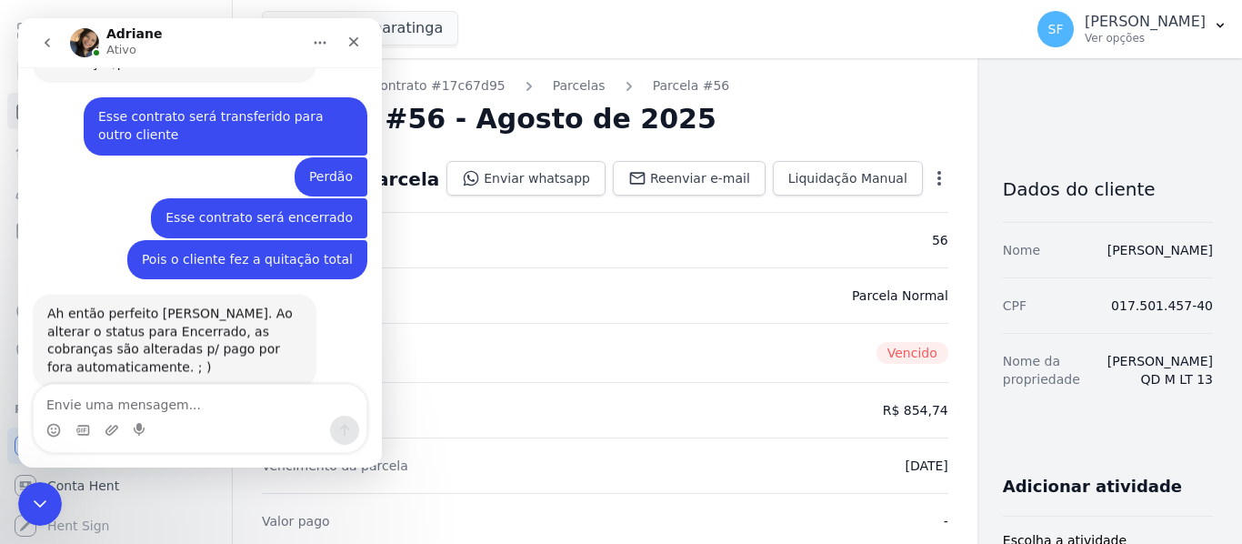
scroll to position [520, 0]
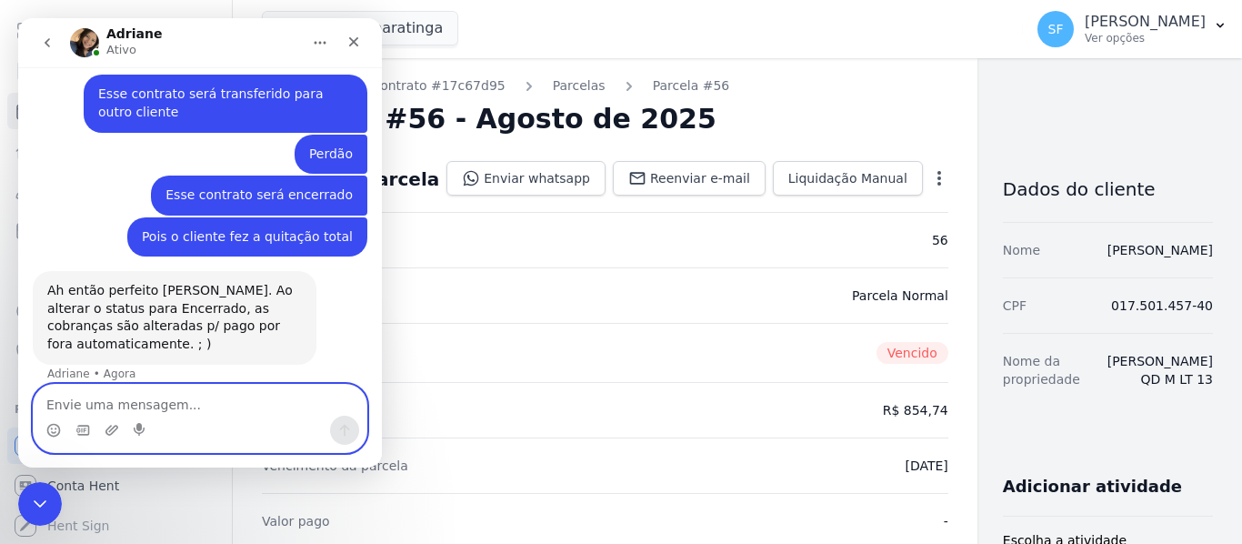
click at [214, 413] on textarea "Envie uma mensagem..." at bounding box center [200, 400] width 333 height 31
type textarea "Poderia me enviar o passo a passo?"
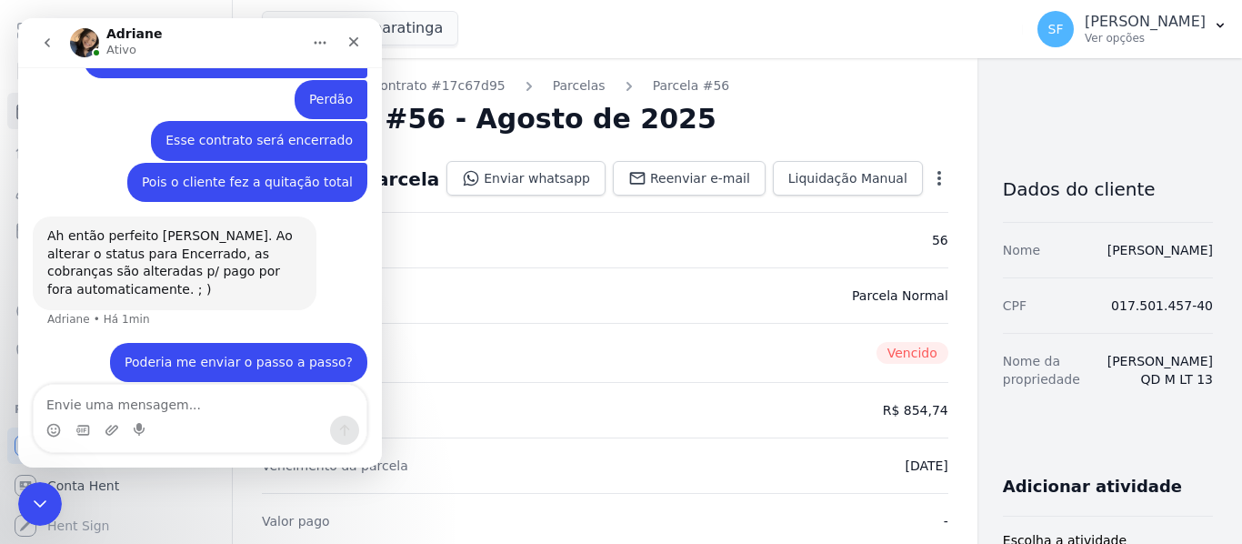
click at [568, 345] on div "Situação Vencido" at bounding box center [605, 352] width 686 height 59
click at [654, 337] on div "Situação Vencido" at bounding box center [605, 352] width 686 height 59
click at [360, 35] on icon "Fechar" at bounding box center [353, 42] width 15 height 15
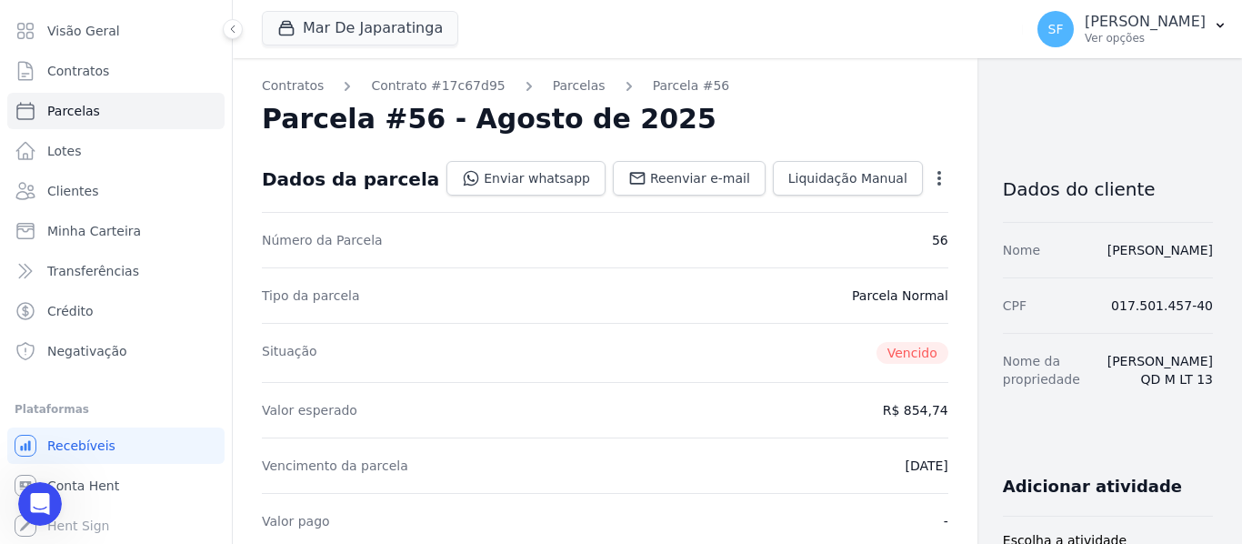
click at [551, 329] on div "Situação Vencido" at bounding box center [605, 352] width 686 height 59
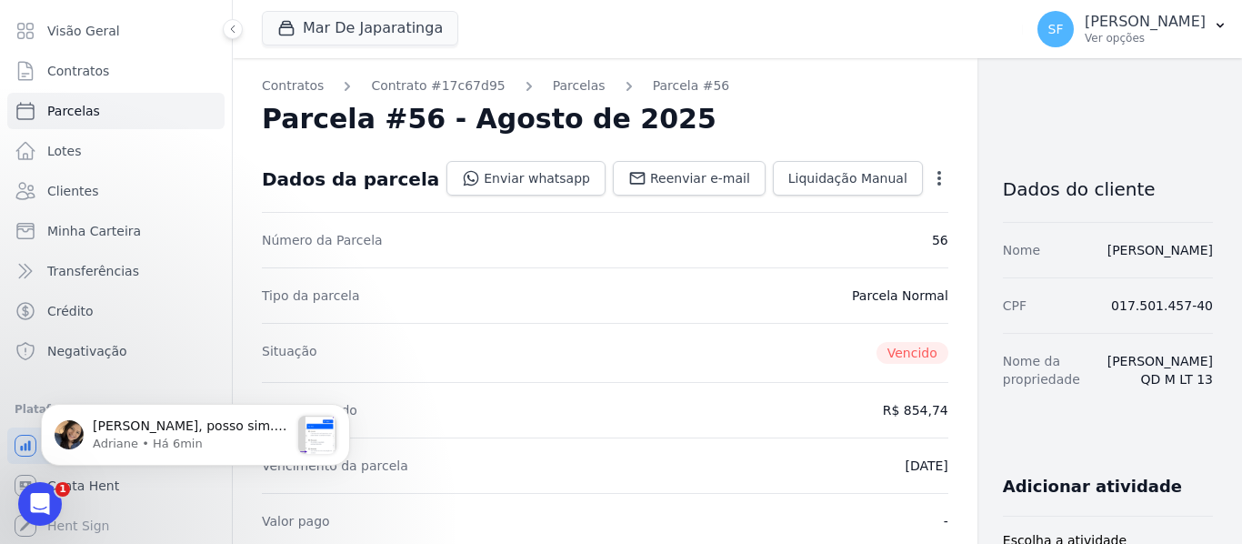
scroll to position [970, 0]
click at [123, 443] on p "Adriane • Há 6min" at bounding box center [191, 443] width 196 height 16
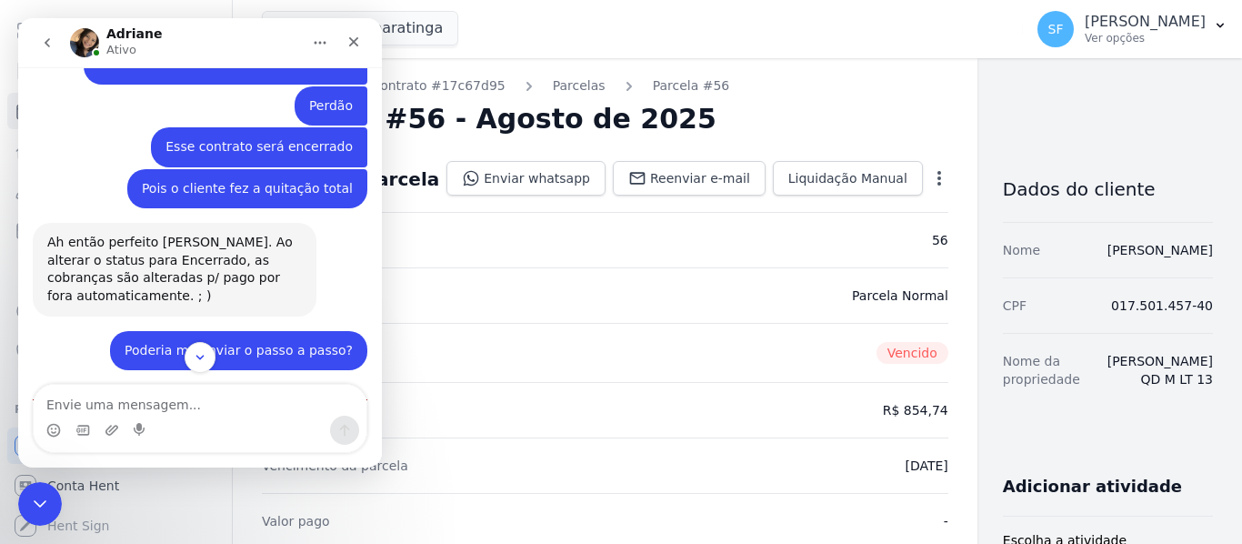
scroll to position [875, 0]
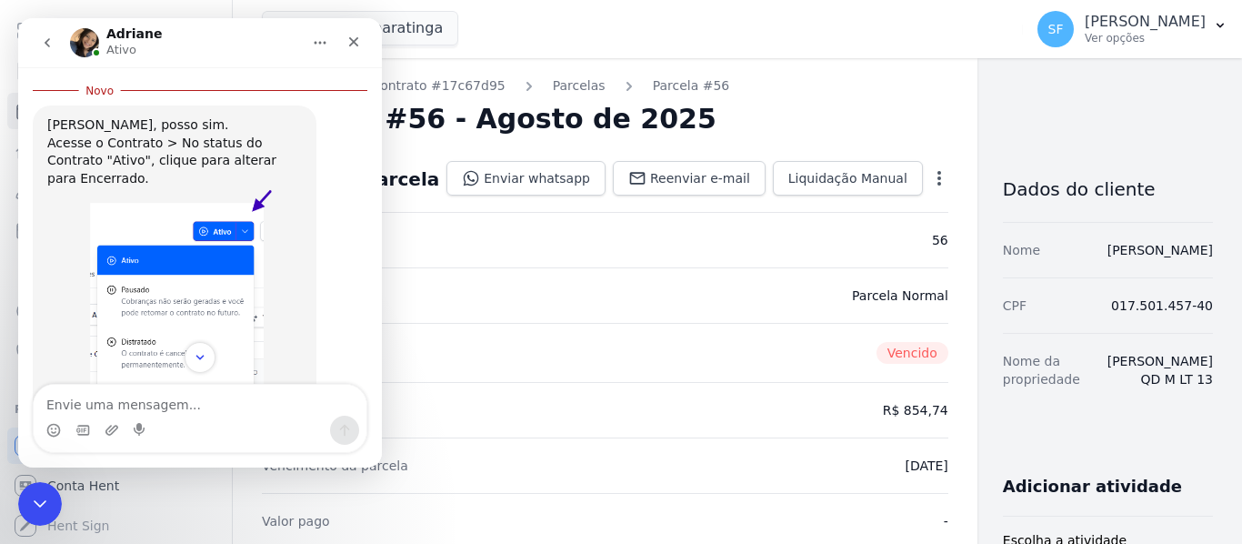
click at [740, 7] on div "Mar De Japaratinga Você possui apenas um empreendimento Aplicar" at bounding box center [639, 29] width 754 height 60
